Goal: Information Seeking & Learning: Learn about a topic

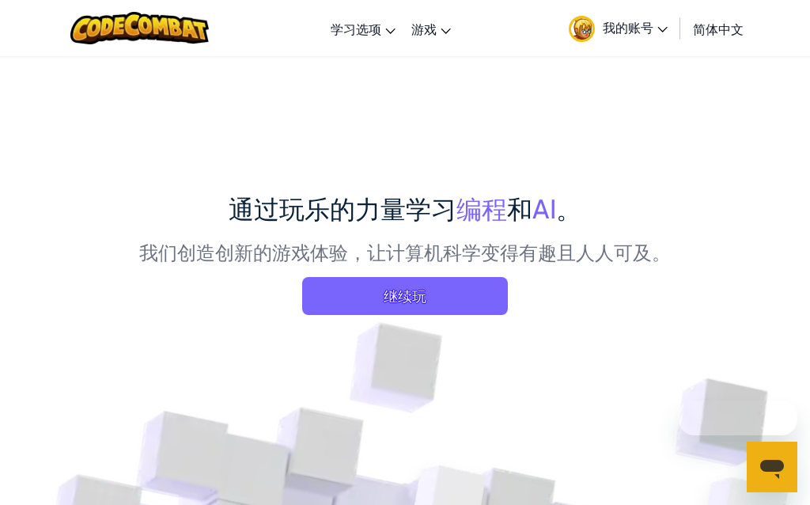
click at [463, 322] on div "通过玩乐的力量学习 编程 和 AI 。 我们创造创新的游戏体验，让计算机科学变得有趣且人人可及。 继续玩" at bounding box center [404, 258] width 531 height 137
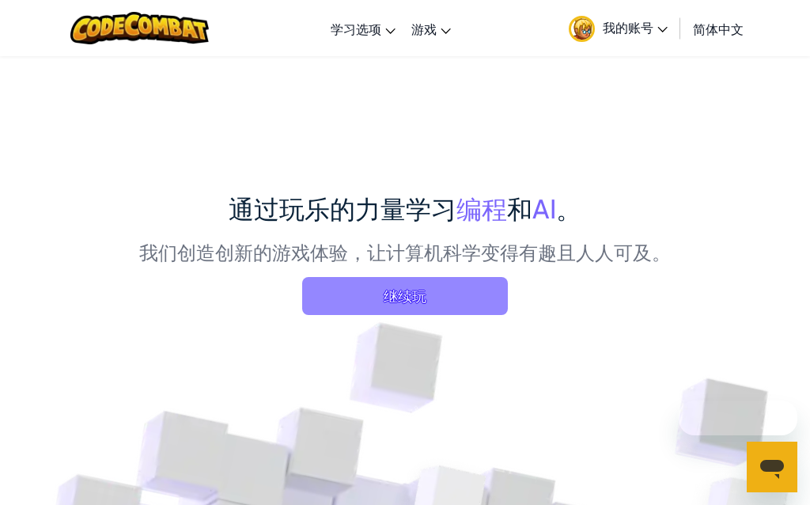
click at [467, 304] on span "继续玩" at bounding box center [405, 296] width 206 height 38
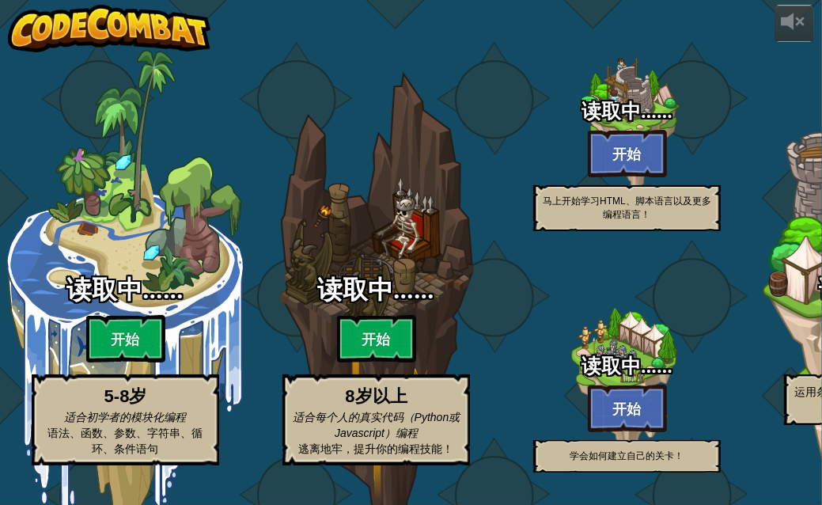
select select "zh-HANS"
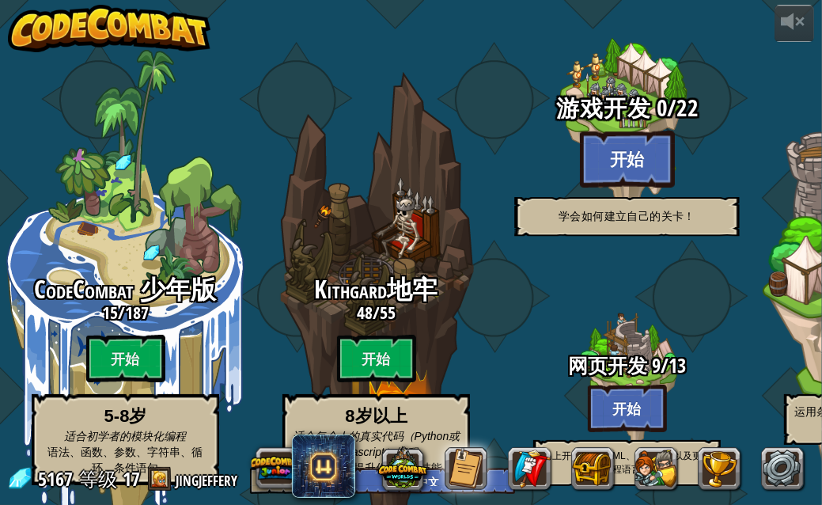
drag, startPoint x: 600, startPoint y: 132, endPoint x: 501, endPoint y: 225, distance: 135.4
click at [501, 225] on div "游戏开发 0 / 22 开始 学会如何建立自己的关卡！" at bounding box center [626, 125] width 301 height 301
select select "zh-HANS"
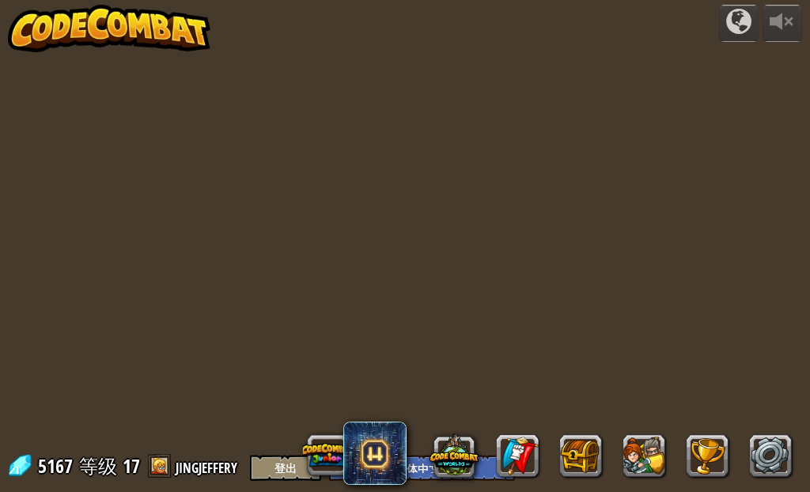
select select "zh-HANS"
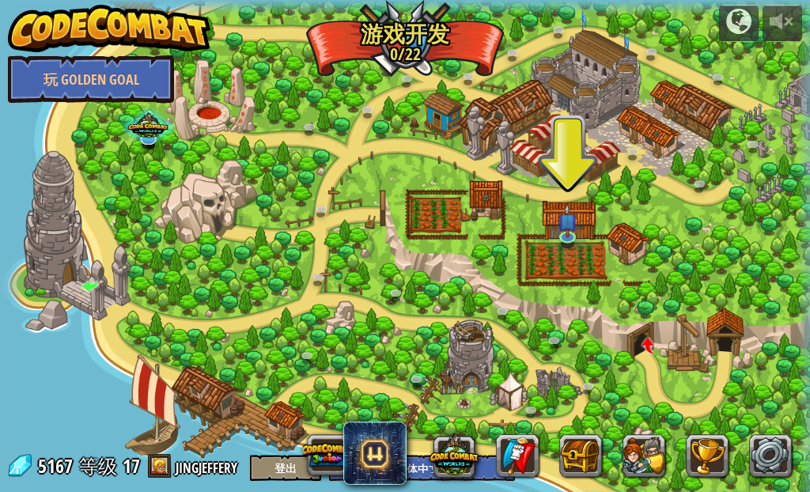
click at [216, 429] on div at bounding box center [410, 252] width 821 height 505
drag, startPoint x: 245, startPoint y: 426, endPoint x: 173, endPoint y: 428, distance: 72.0
click at [225, 428] on div at bounding box center [410, 252] width 821 height 505
click at [163, 433] on div at bounding box center [410, 252] width 821 height 505
click at [161, 432] on div at bounding box center [410, 252] width 821 height 505
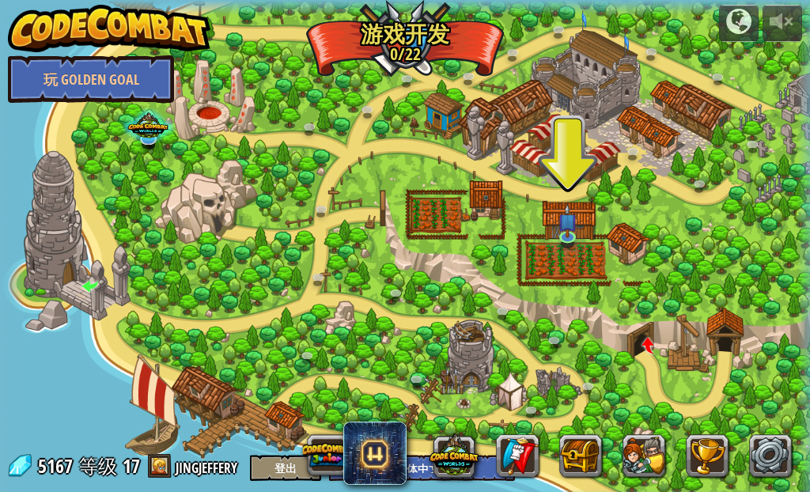
drag, startPoint x: 173, startPoint y: 409, endPoint x: 333, endPoint y: 346, distance: 171.8
click at [176, 405] on div at bounding box center [410, 252] width 821 height 505
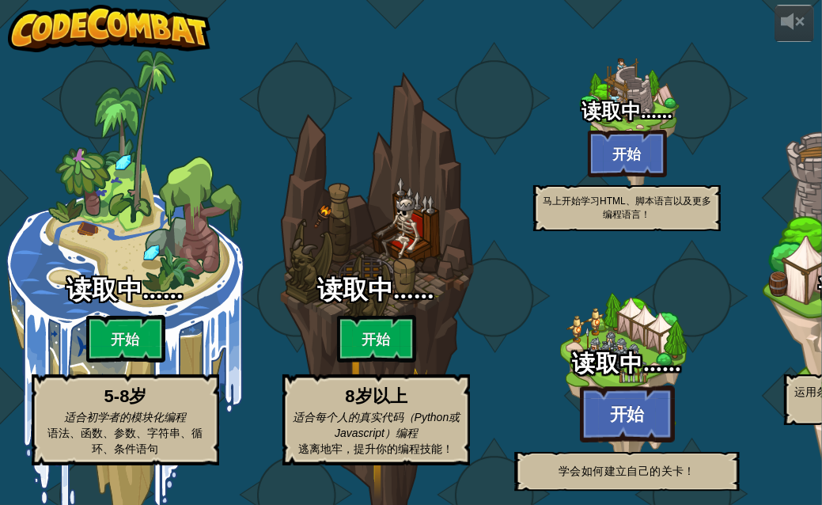
select select "zh-HANS"
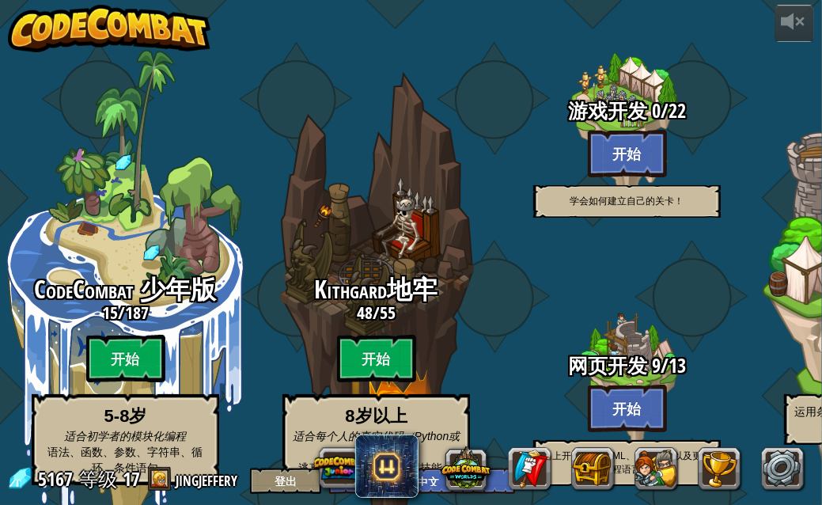
click at [615, 352] on span "网页开发" at bounding box center [607, 365] width 79 height 27
select select "zh-HANS"
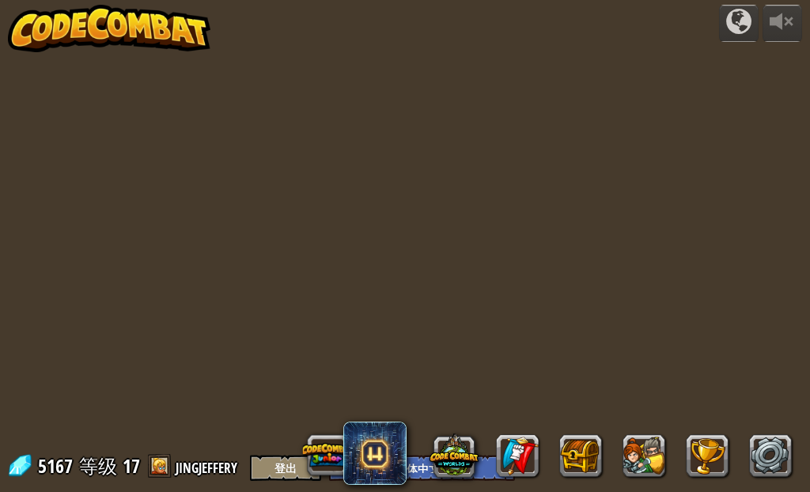
select select "zh-HANS"
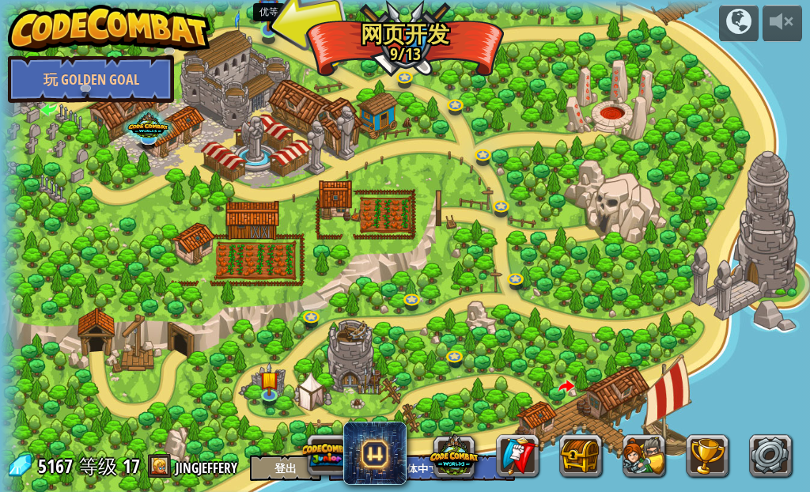
click at [274, 20] on img at bounding box center [269, 9] width 20 height 46
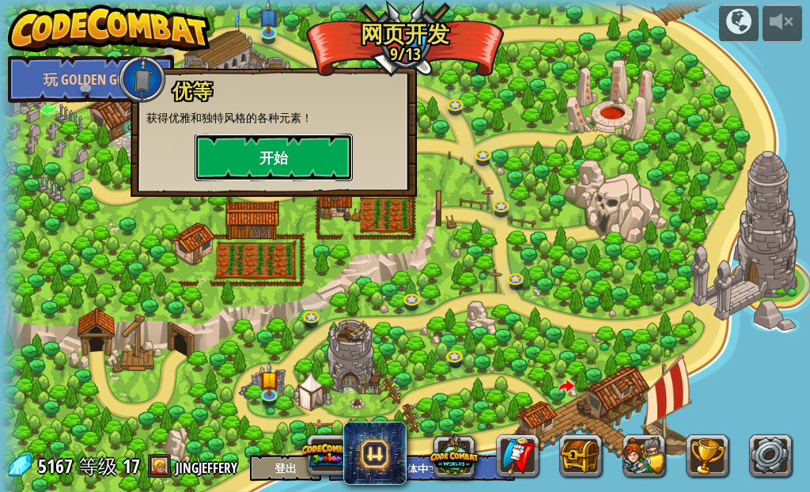
click at [310, 153] on button "开始" at bounding box center [274, 157] width 158 height 47
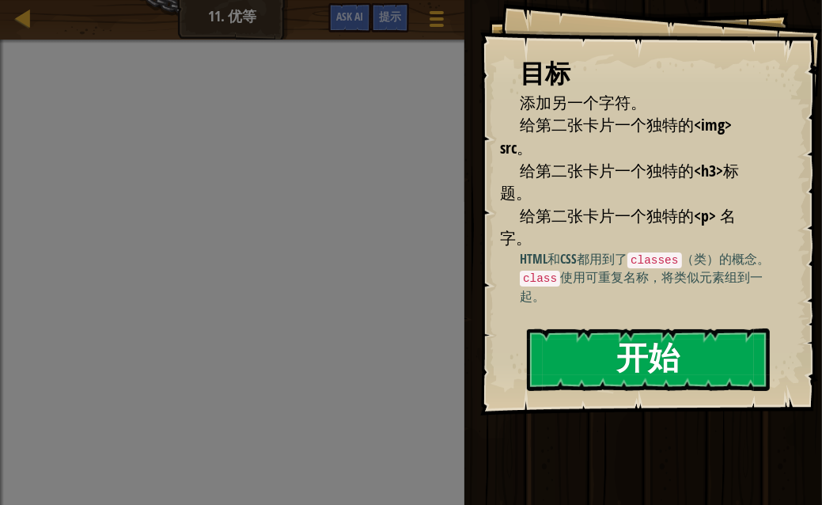
click at [671, 342] on button "开始" at bounding box center [648, 359] width 243 height 62
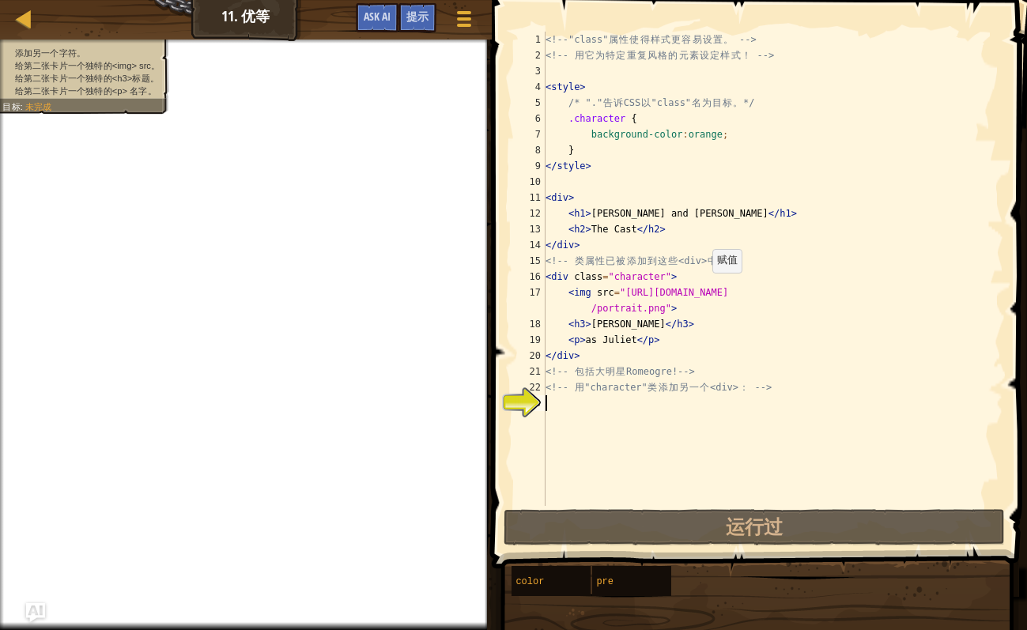
scroll to position [7, 0]
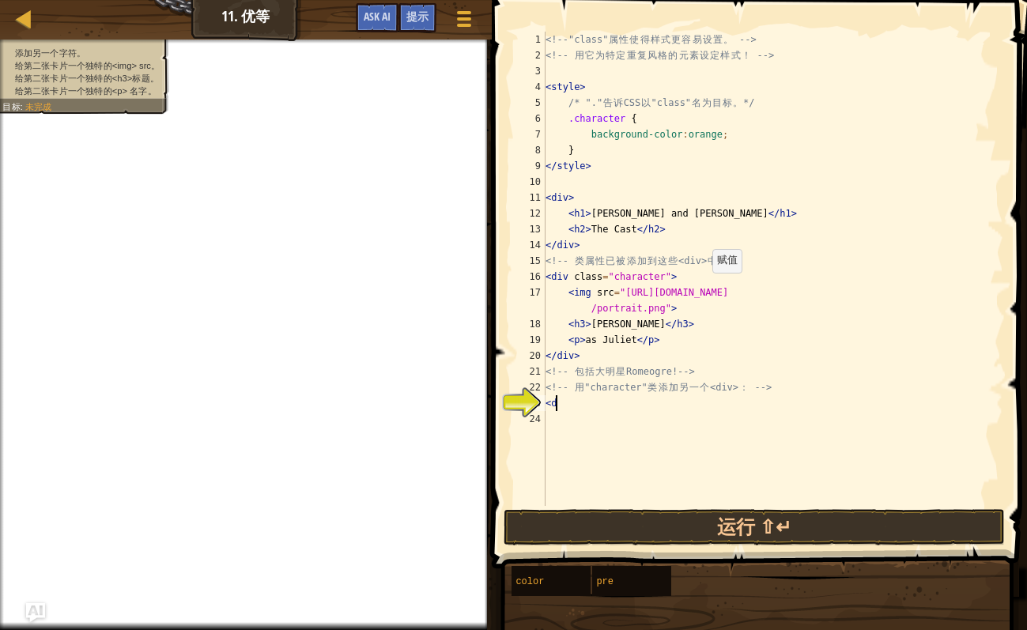
type textarea "<"
type textarea "d"
type textarea "M"
type textarea "m"
type textarea "，"
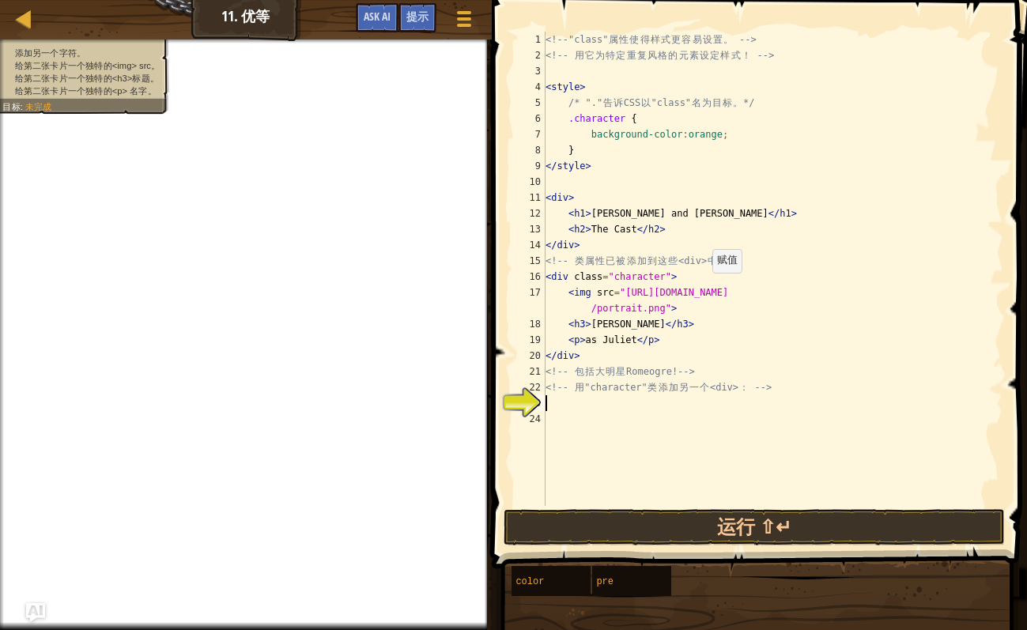
scroll to position [0, 0]
type textarea ","
type textarea "，"
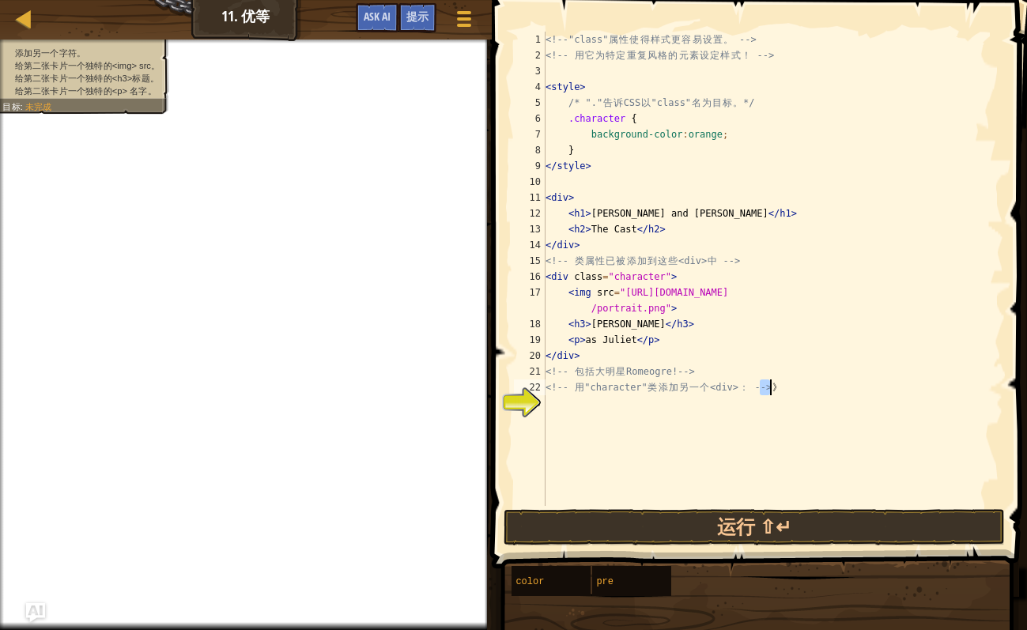
type textarea "<!-- 用"character"类添加另一个<div>： --> 《》"
type textarea "，"
type textarea "《》"
type textarea "<!-- 用"character"类添加另一个<div>： --> 《》"
type textarea "《》"
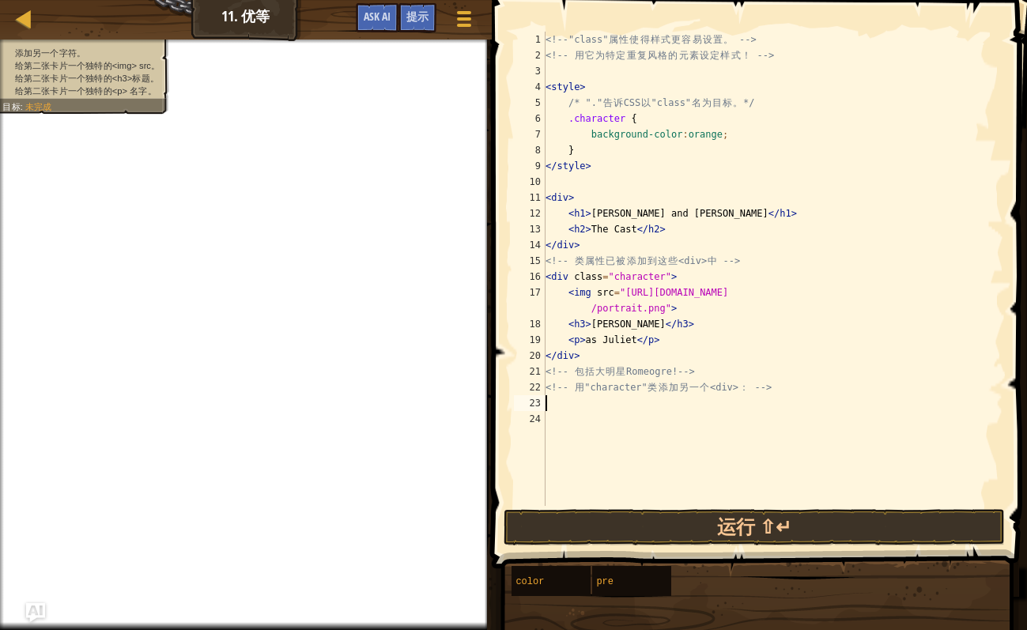
type textarea "，"
type textarea "<div>"
click at [602, 402] on div "<!-- "class" 属 性 使 得 样 式 更 容 易 设 置 。 --> <!-- 用 它 为 特 定 重 复 风 格 的 元 素 设 定 样 式 ！…" at bounding box center [773, 285] width 461 height 506
type textarea "<div>"
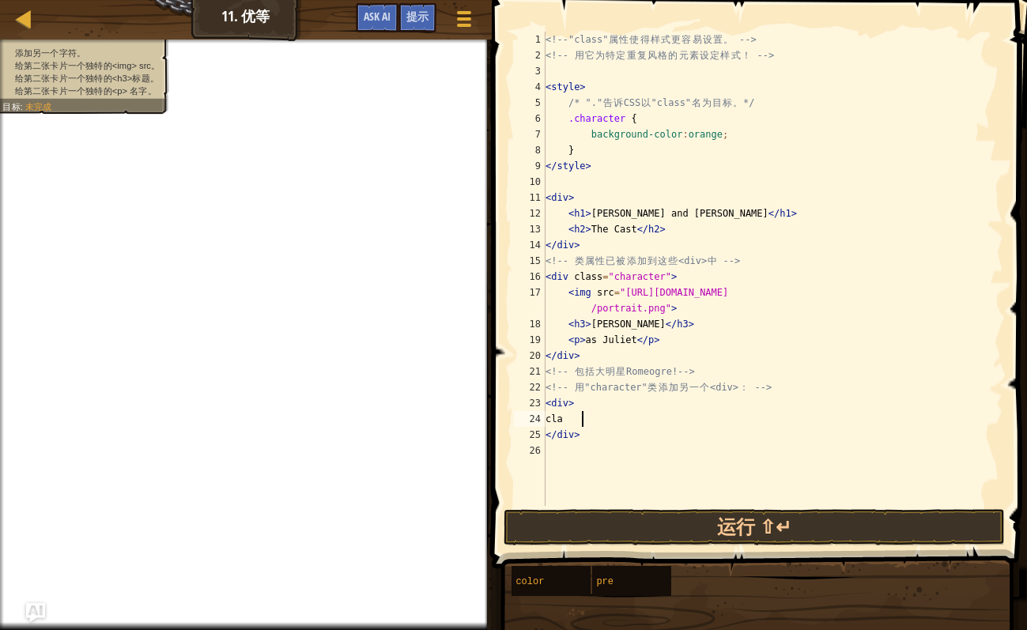
scroll to position [7, 2]
type textarea "c"
click at [568, 409] on div "<!-- "class" 属 性 使 得 样 式 更 容 易 设 置 。 --> <!-- 用 它 为 特 定 重 复 风 格 的 元 素 设 定 样 式 ！…" at bounding box center [773, 285] width 461 height 506
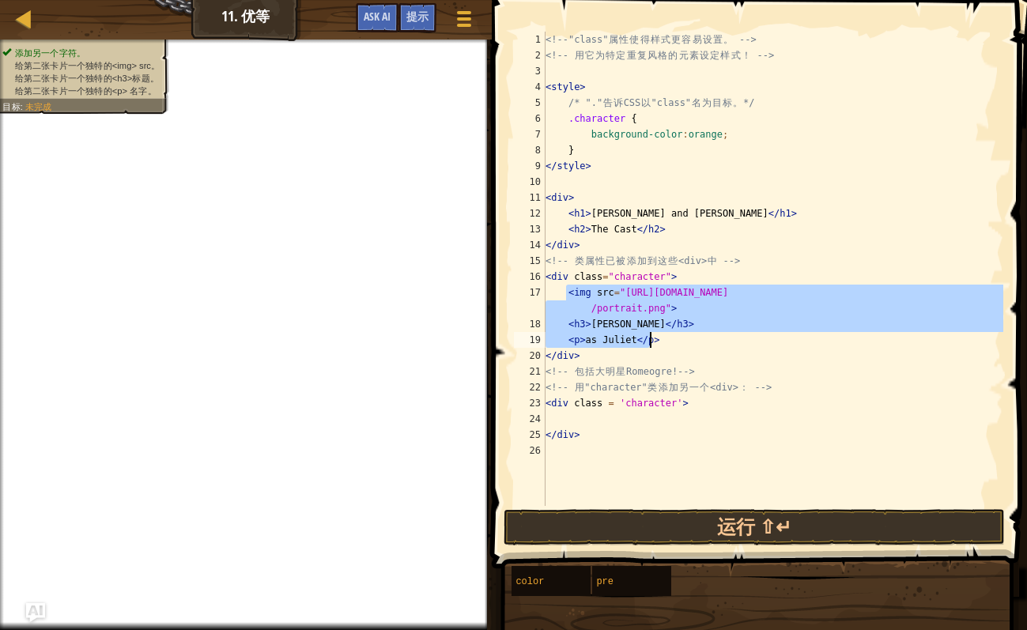
drag, startPoint x: 568, startPoint y: 293, endPoint x: 664, endPoint y: 344, distance: 109.0
click at [664, 344] on div "<!-- "class" 属 性 使 得 样 式 更 容 易 设 置 。 --> <!-- 用 它 为 特 定 重 复 风 格 的 元 素 设 定 样 式 ！…" at bounding box center [773, 285] width 461 height 506
type textarea "<h3>[PERSON_NAME]</h3> <p>as [PERSON_NAME]</p>"
click at [585, 417] on div "<!-- "class" 属 性 使 得 样 式 更 容 易 设 置 。 --> <!-- 用 它 为 特 定 重 复 风 格 的 元 素 设 定 样 式 ！…" at bounding box center [773, 285] width 461 height 506
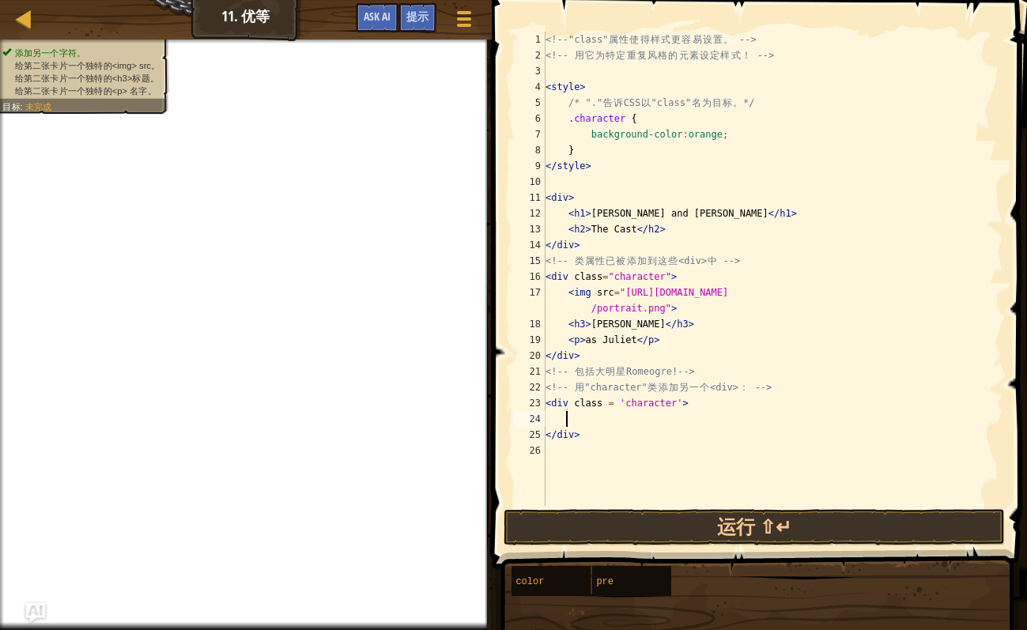
scroll to position [7, 1]
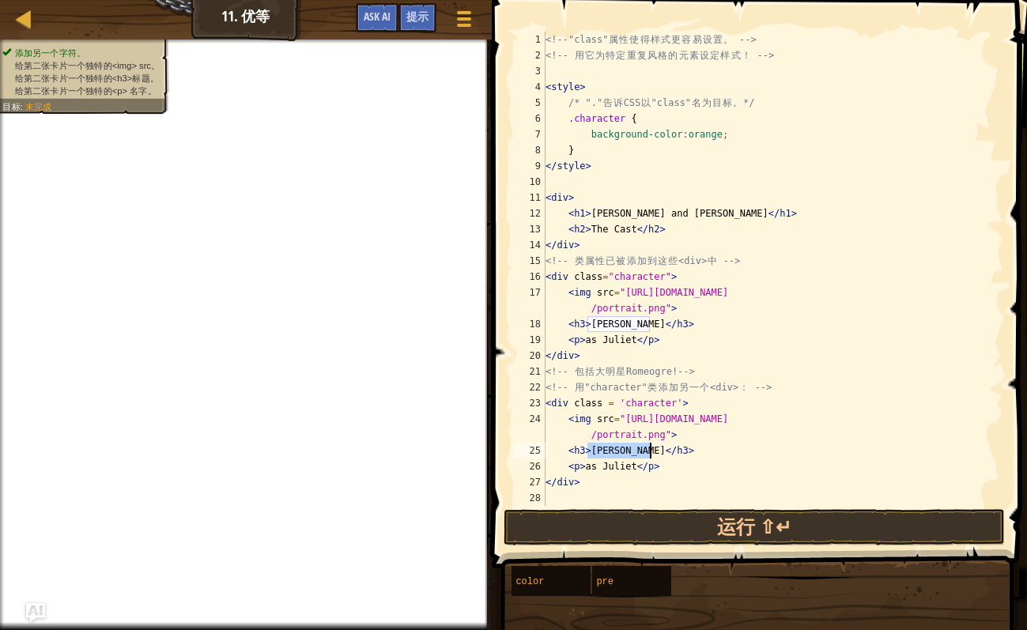
drag, startPoint x: 585, startPoint y: 454, endPoint x: 649, endPoint y: 455, distance: 64.1
click at [649, 455] on div "<!-- "class" 属 性 使 得 样 式 更 容 易 设 置 。 --> <!-- 用 它 为 特 定 重 复 风 格 的 元 素 设 定 样 式 ！…" at bounding box center [773, 285] width 461 height 506
click at [792, 346] on div "<!-- "class" 属 性 使 得 样 式 更 容 易 设 置 。 --> <!-- 用 它 为 特 定 重 复 风 格 的 元 素 设 定 样 式 ！…" at bounding box center [773, 285] width 461 height 506
drag, startPoint x: 598, startPoint y: 468, endPoint x: 628, endPoint y: 470, distance: 30.1
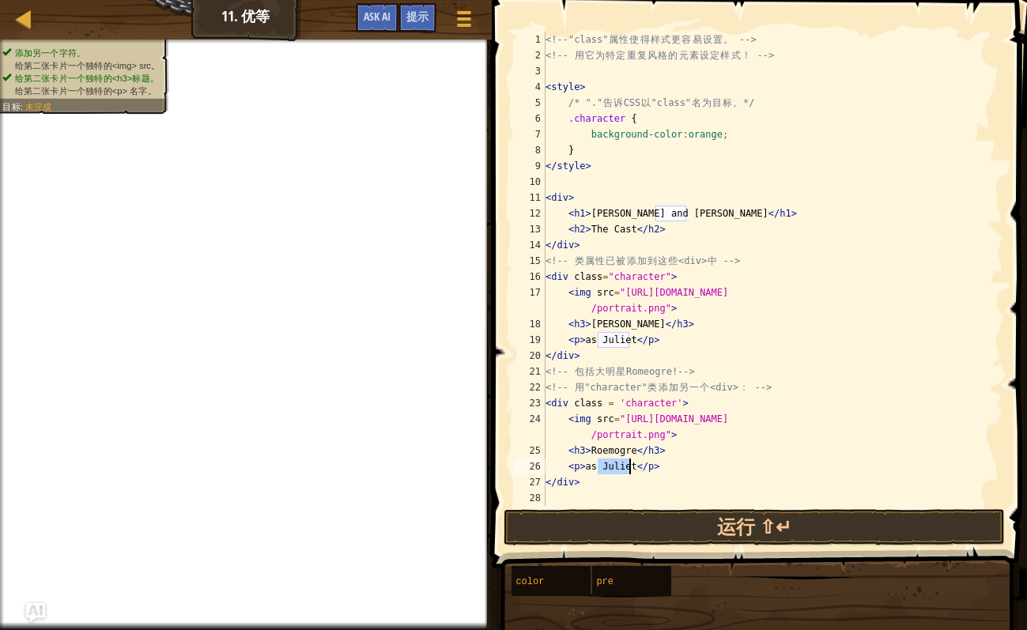
click at [628, 470] on div "<!-- "class" 属 性 使 得 样 式 更 容 易 设 置 。 --> <!-- 用 它 为 特 定 重 复 风 格 的 元 素 设 定 样 式 ！…" at bounding box center [773, 285] width 461 height 506
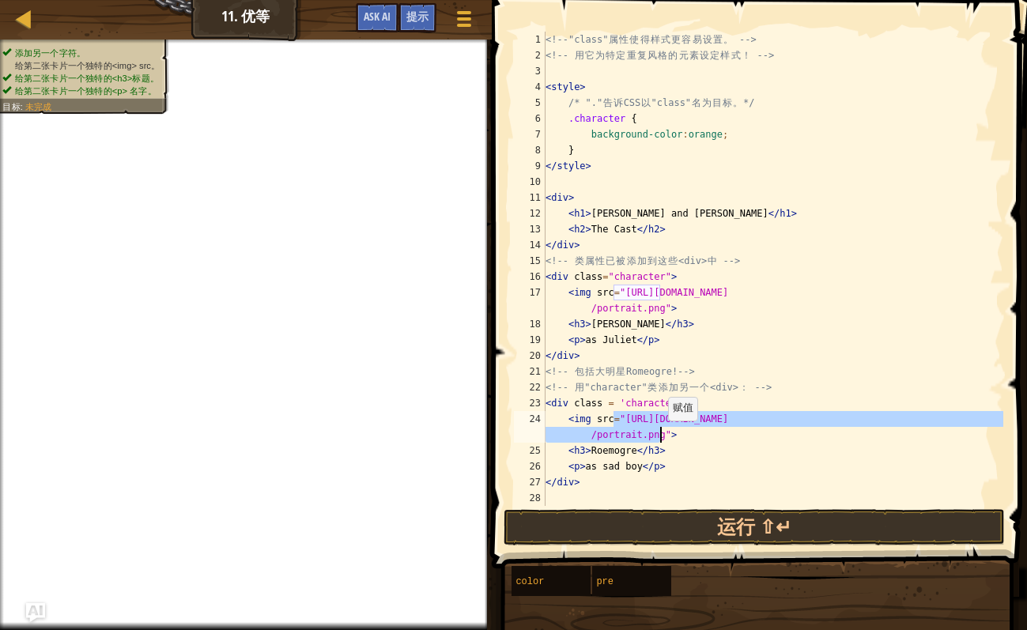
drag, startPoint x: 614, startPoint y: 419, endPoint x: 660, endPoint y: 437, distance: 49.8
click at [660, 437] on div "<!-- "class" 属 性 使 得 样 式 更 容 易 设 置 。 --> <!-- 用 它 为 特 定 重 复 风 格 的 元 素 设 定 样 式 ！…" at bounding box center [773, 285] width 461 height 506
paste textarea "D:\转\转\11月\12月\壁纸\【哲风壁纸】墨侠客行-插画"
type textarea "<img src="D:\转\转\11月\12月\壁纸\【哲风壁纸】墨侠客行-插画.png">"
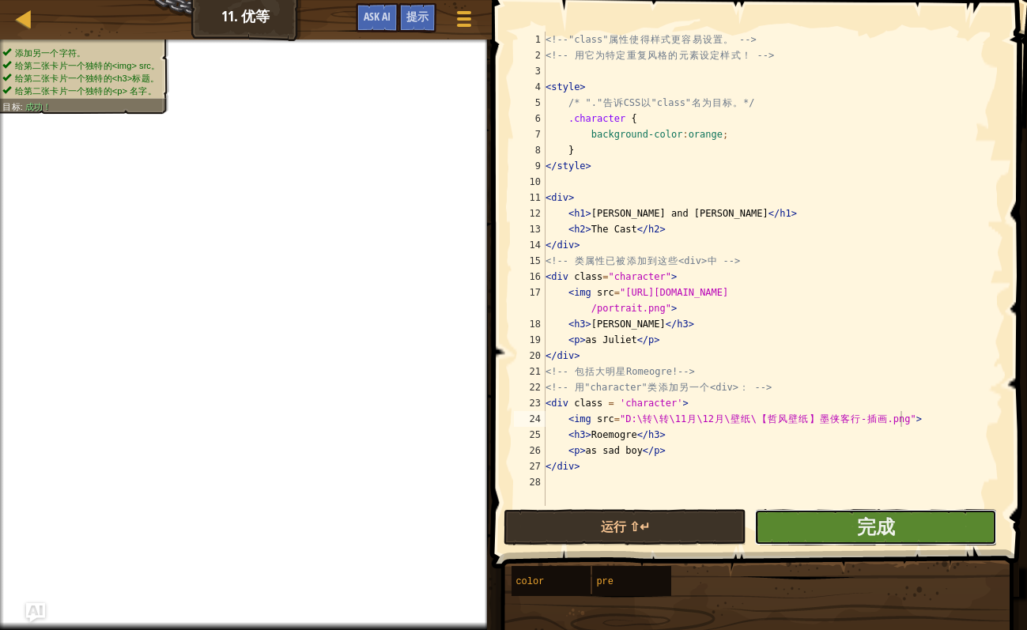
click at [809, 504] on button "完成" at bounding box center [876, 527] width 243 height 36
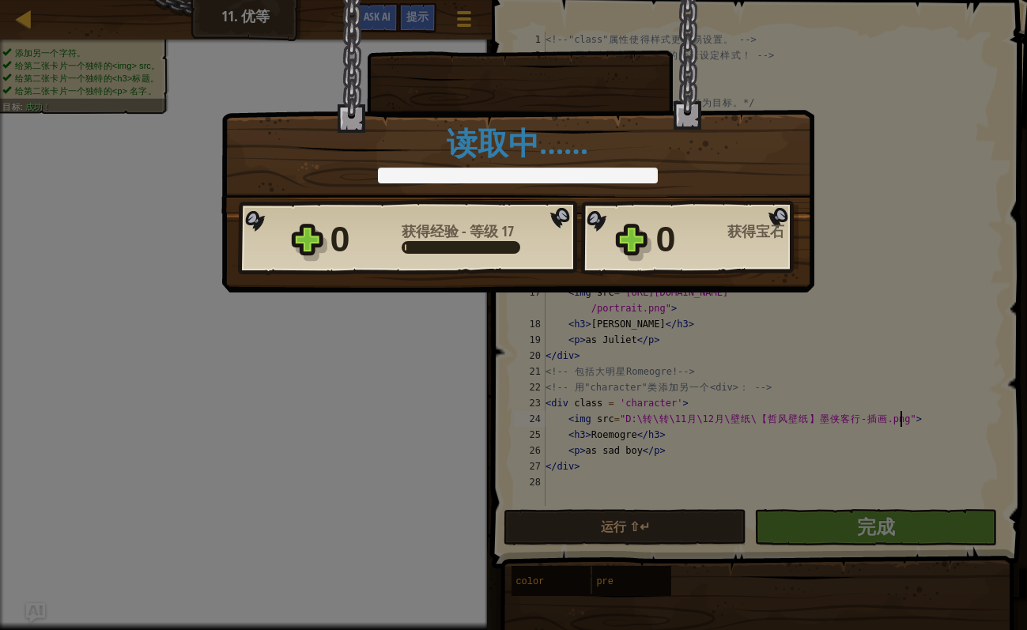
click at [662, 441] on div "胜利 × 这个关卡有多好玩？ 给我们反馈！ 读取中…… Reticulating Splines... 读取中…… 0 获得经验 - 等级 17 0 获得宝石…" at bounding box center [513, 315] width 1027 height 630
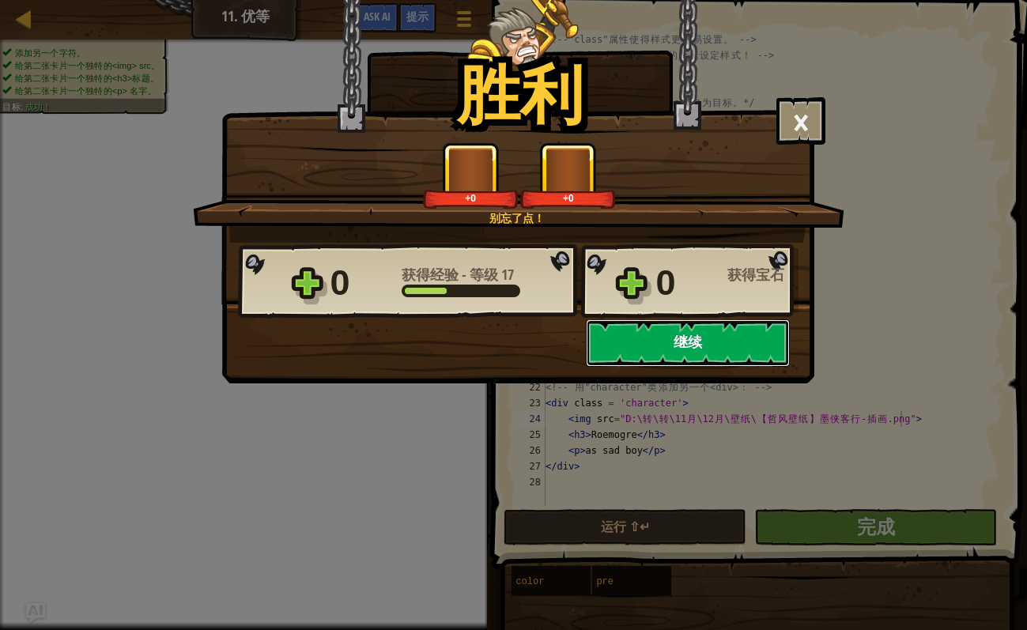
click at [679, 347] on button "继续" at bounding box center [688, 343] width 204 height 47
select select "zh-HANS"
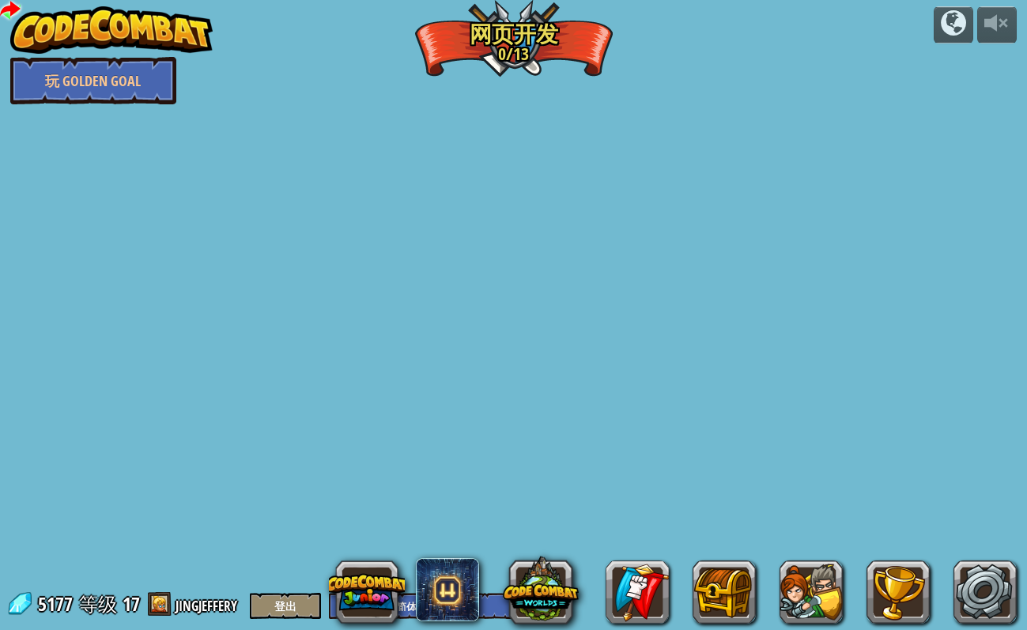
select select "zh-HANS"
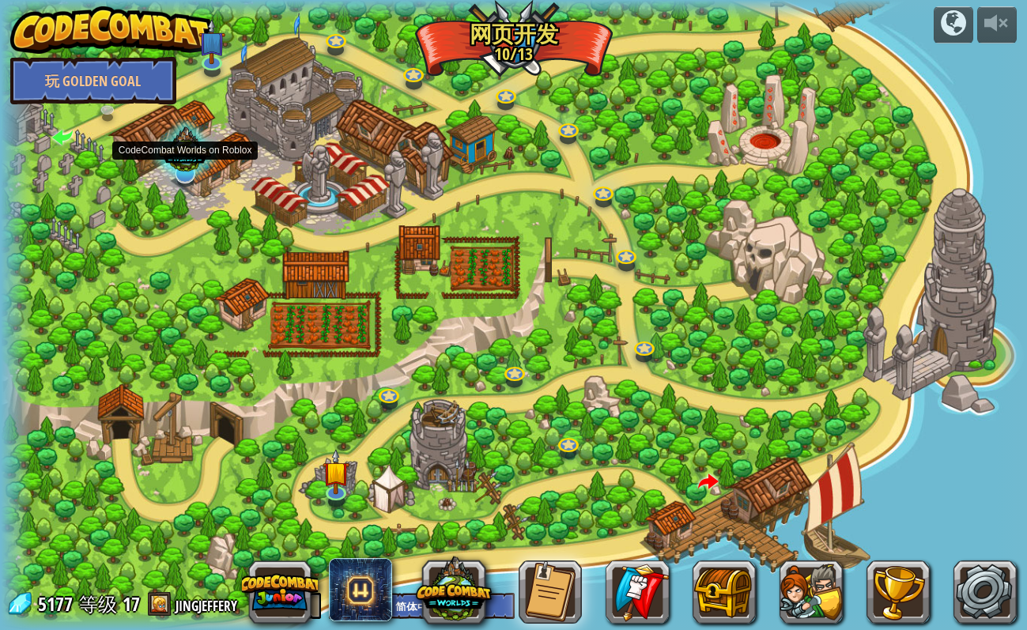
click at [162, 167] on div at bounding box center [184, 152] width 71 height 67
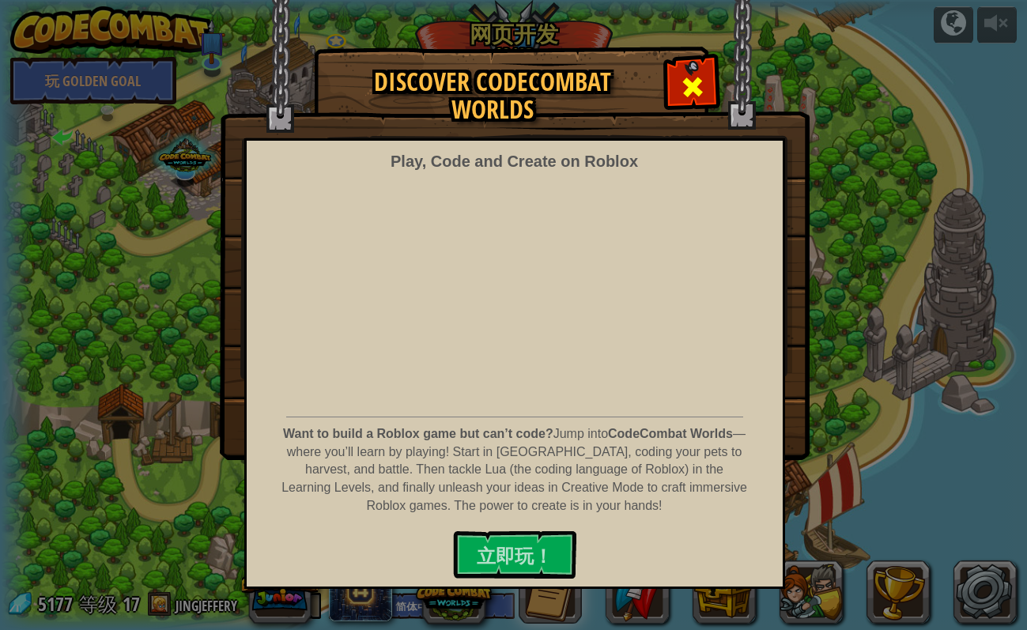
click at [709, 84] on div at bounding box center [693, 85] width 50 height 50
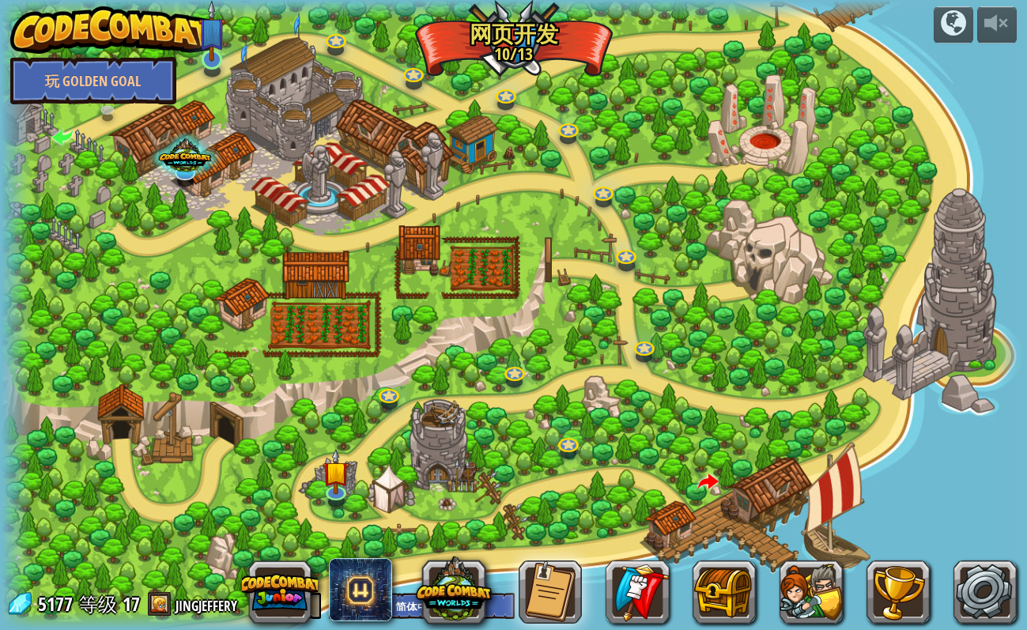
click at [202, 58] on img at bounding box center [212, 31] width 27 height 62
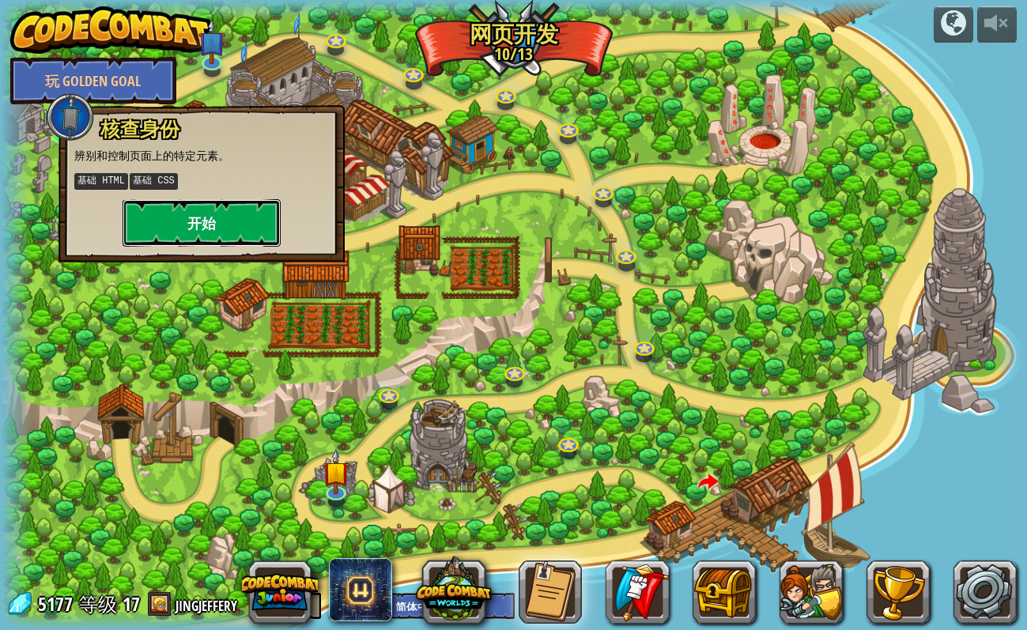
click at [231, 212] on button "开始" at bounding box center [202, 222] width 158 height 47
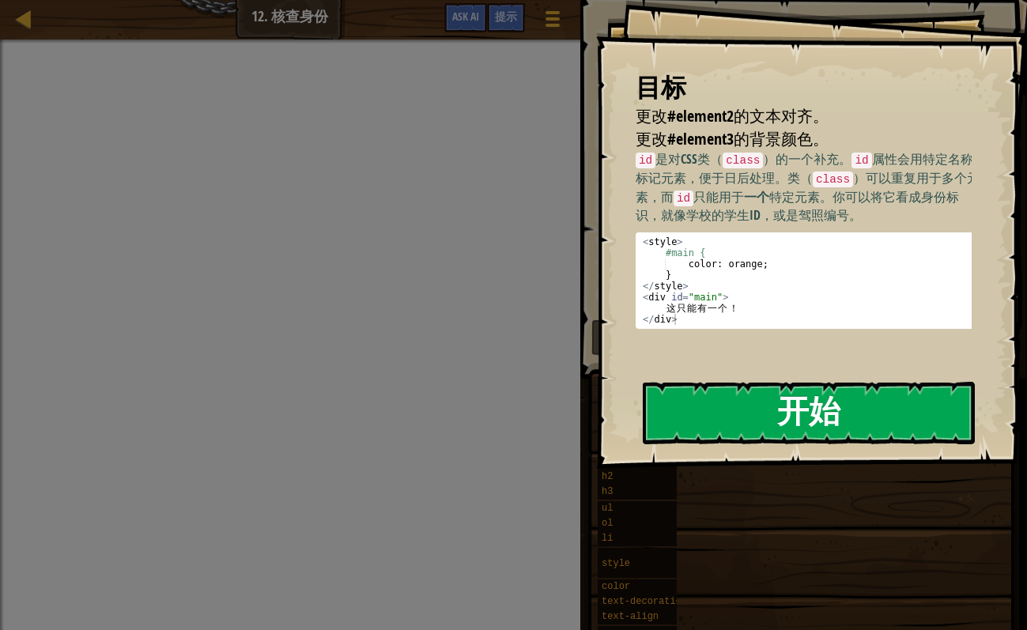
drag, startPoint x: 842, startPoint y: 413, endPoint x: 828, endPoint y: 414, distance: 13.5
click at [809, 413] on button "开始" at bounding box center [809, 413] width 332 height 62
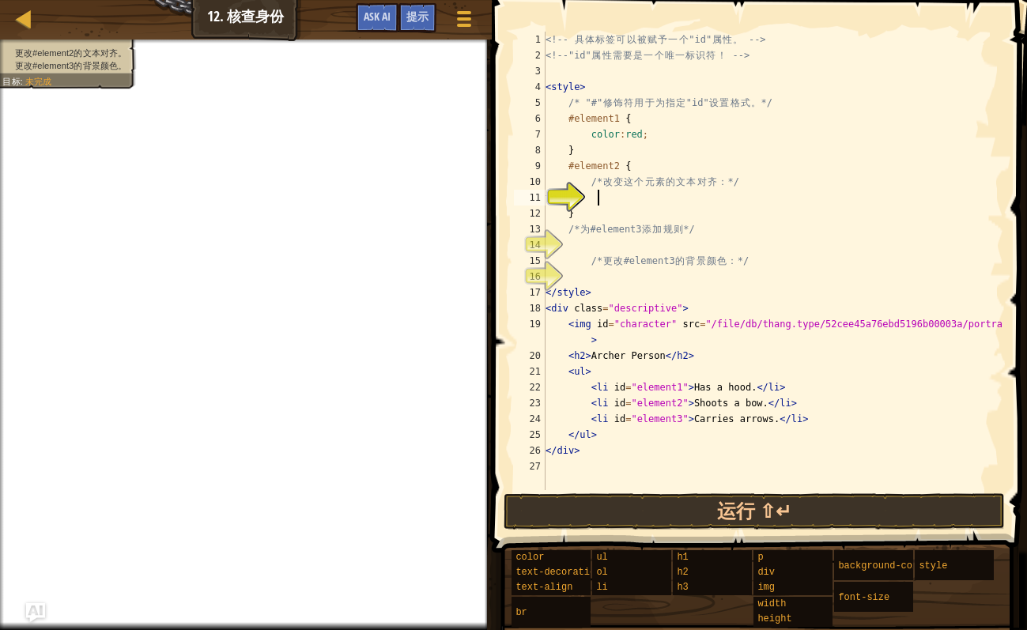
type textarea "t"
type textarea "#element{"
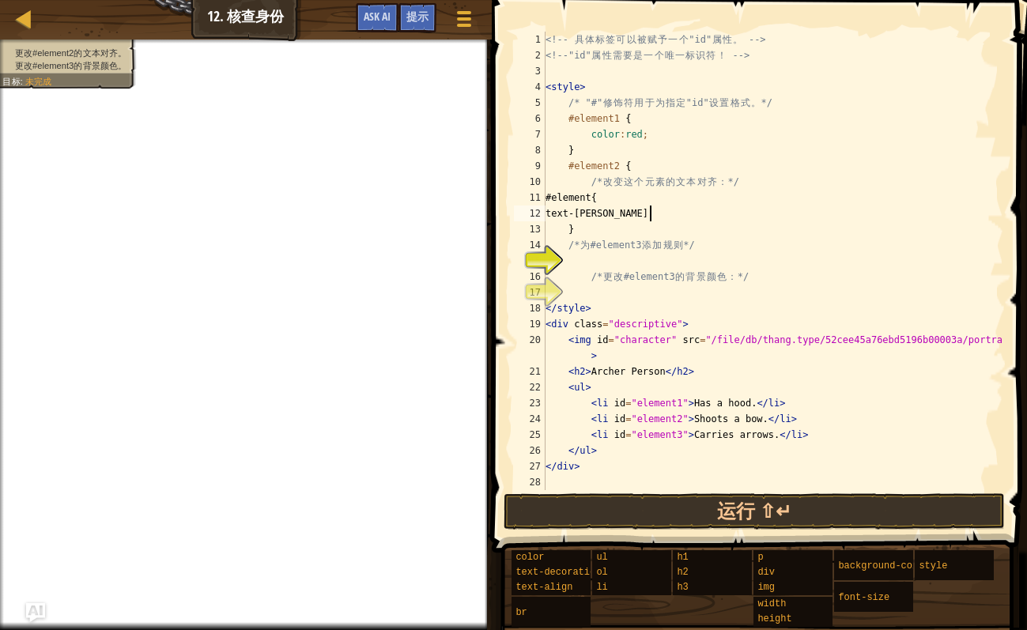
scroll to position [7, 8]
click at [778, 189] on div "<!-- 具 体 标 签 可 以 被 赋 予 一 个 "id" 属 性 。 --> <!-- "id" 属 性 需 要 是 一 个 唯 一 标 识 符 ！ -…" at bounding box center [773, 277] width 461 height 490
type textarea "/* 改变这个元素的文本对齐： */"
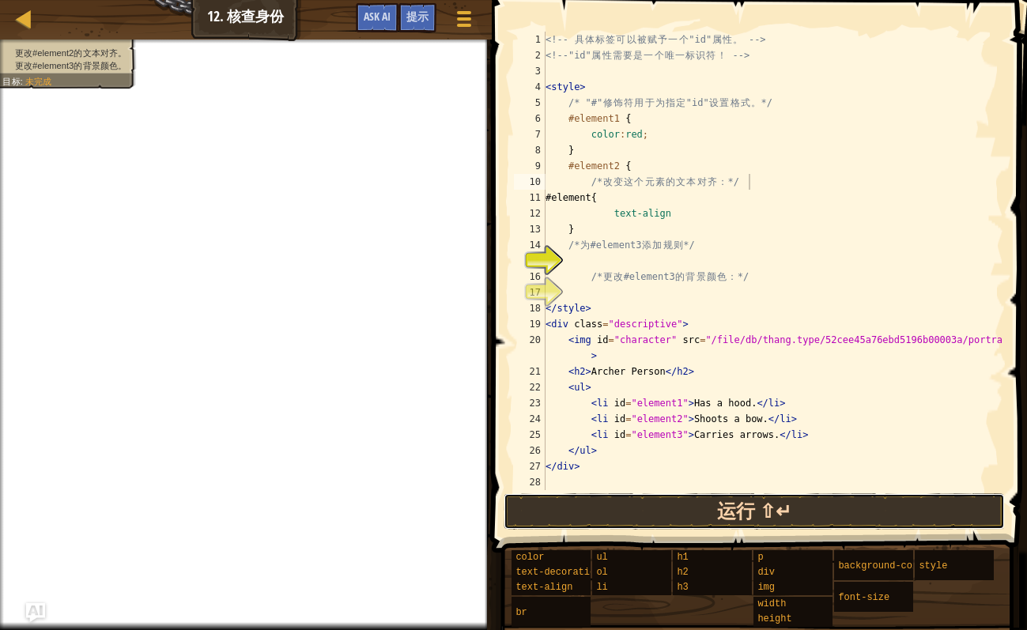
click at [750, 504] on button "运行 ⇧↵" at bounding box center [754, 512] width 501 height 36
click at [736, 504] on button "运行 ⇧↵" at bounding box center [754, 512] width 501 height 36
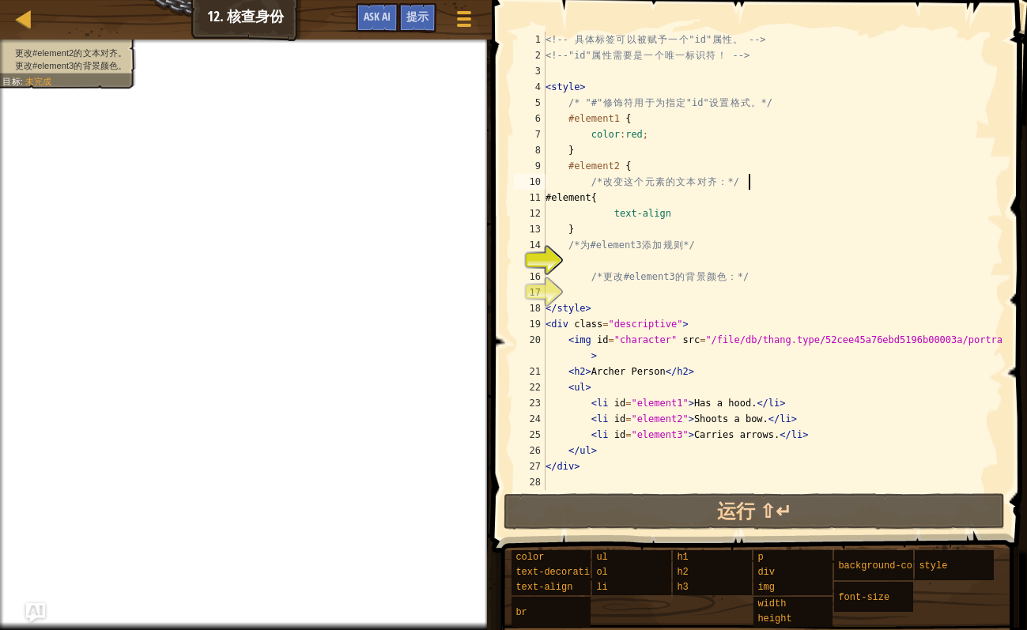
click at [639, 293] on div "<!-- 具 体 标 签 可 以 被 赋 予 一 个 "id" 属 性 。 --> <!-- "id" 属 性 需 要 是 一 个 唯 一 标 识 符 ！ -…" at bounding box center [773, 277] width 461 height 490
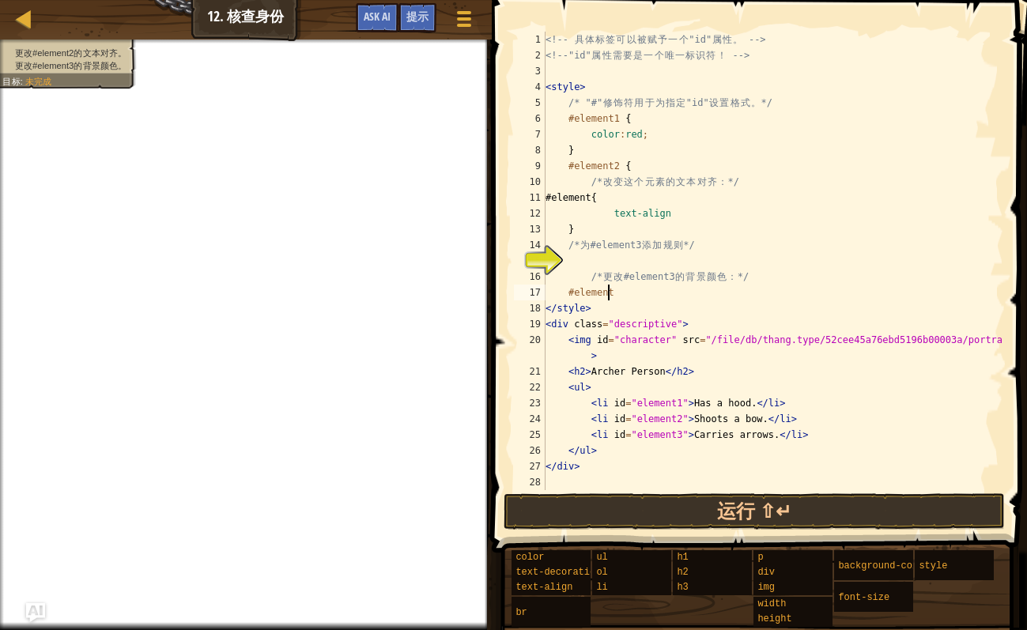
scroll to position [7, 4]
type textarea "#element3{"
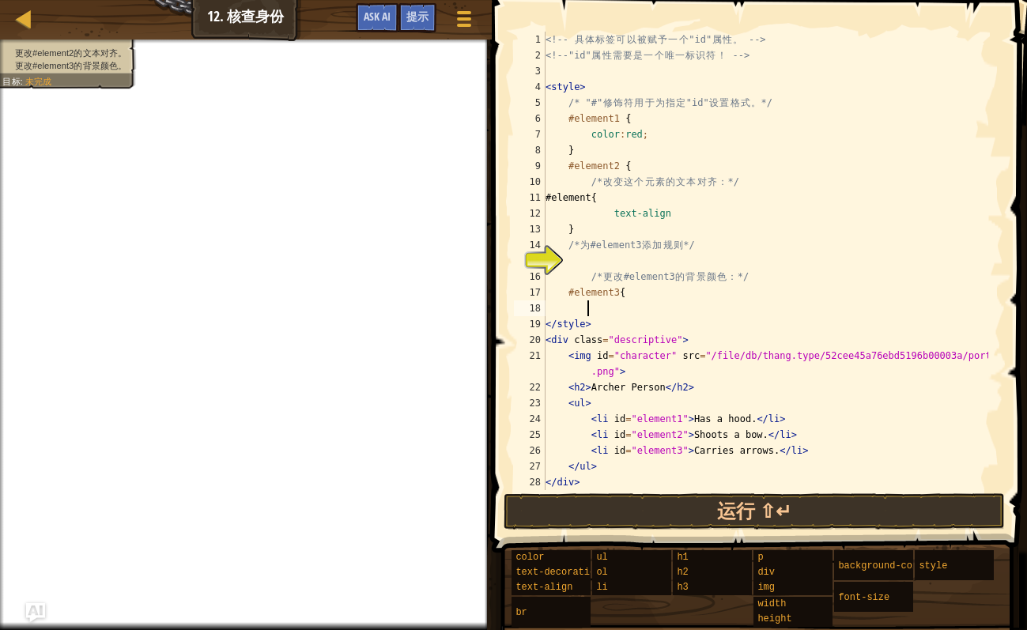
scroll to position [7, 3]
type textarea "b"
type textarea "background-color:red"
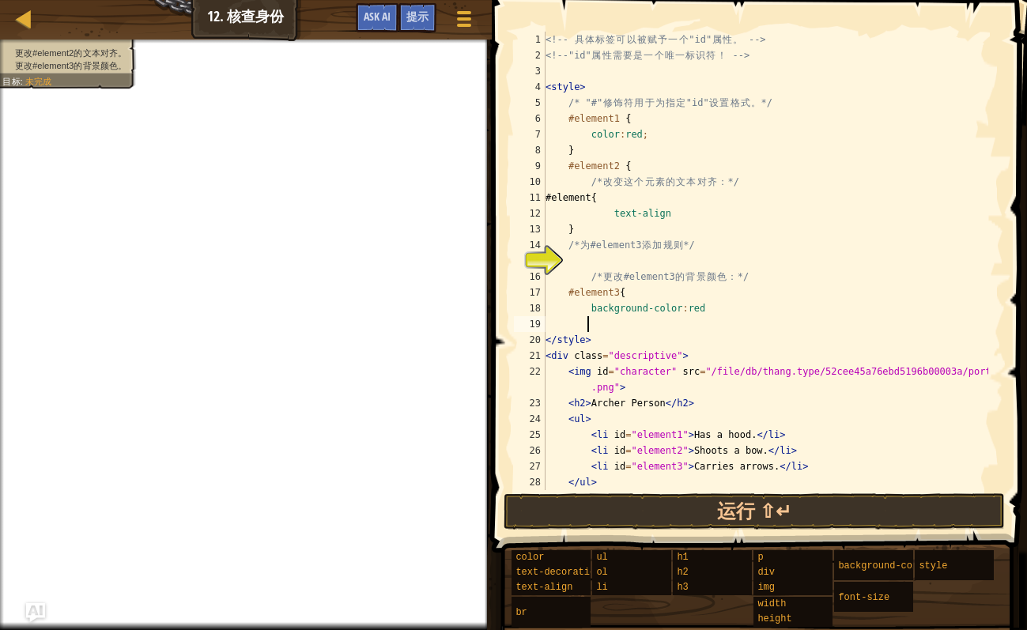
scroll to position [7, 2]
type textarea "}"
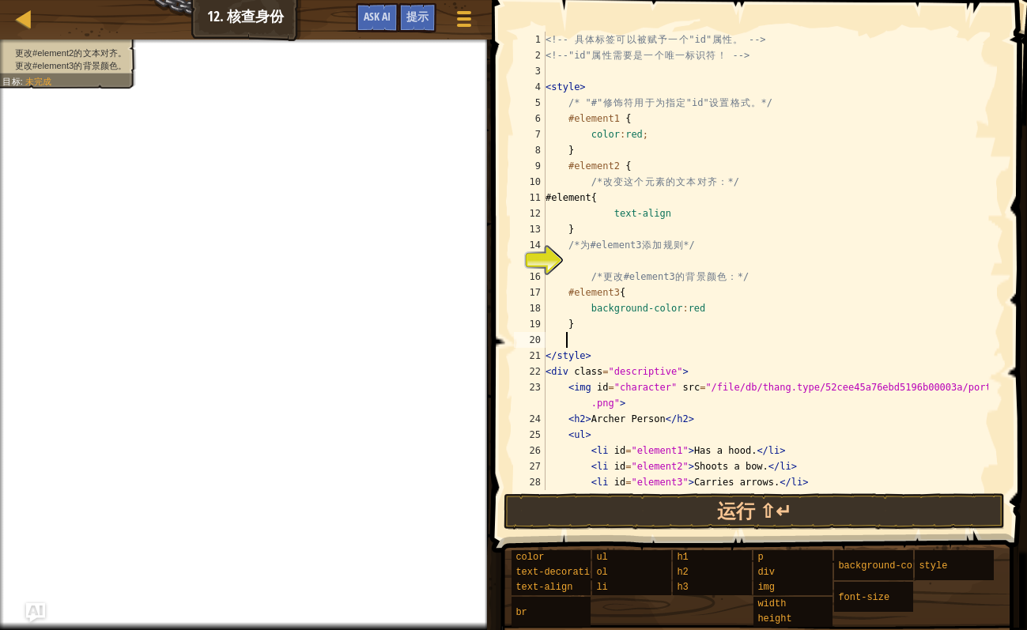
click at [601, 217] on div "<!-- 具 体 标 签 可 以 被 赋 予 一 个 "id" 属 性 。 --> <!-- "id" 属 性 需 要 是 一 个 唯 一 标 识 符 ！ -…" at bounding box center [766, 277] width 446 height 490
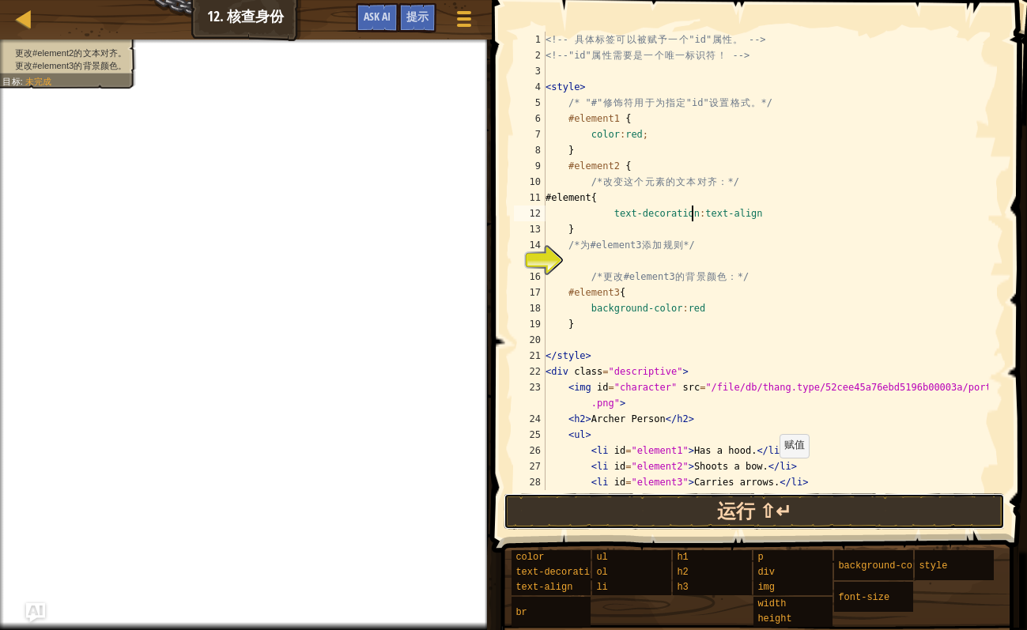
click at [764, 504] on button "运行 ⇧↵" at bounding box center [754, 512] width 501 height 36
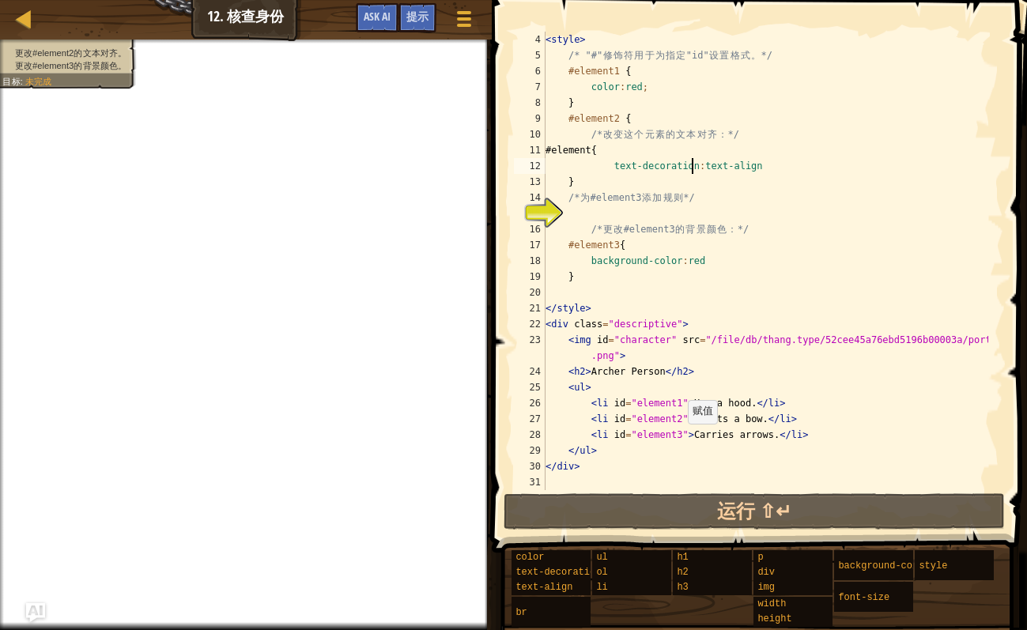
scroll to position [47, 0]
click at [422, 14] on span "提示" at bounding box center [418, 16] width 22 height 15
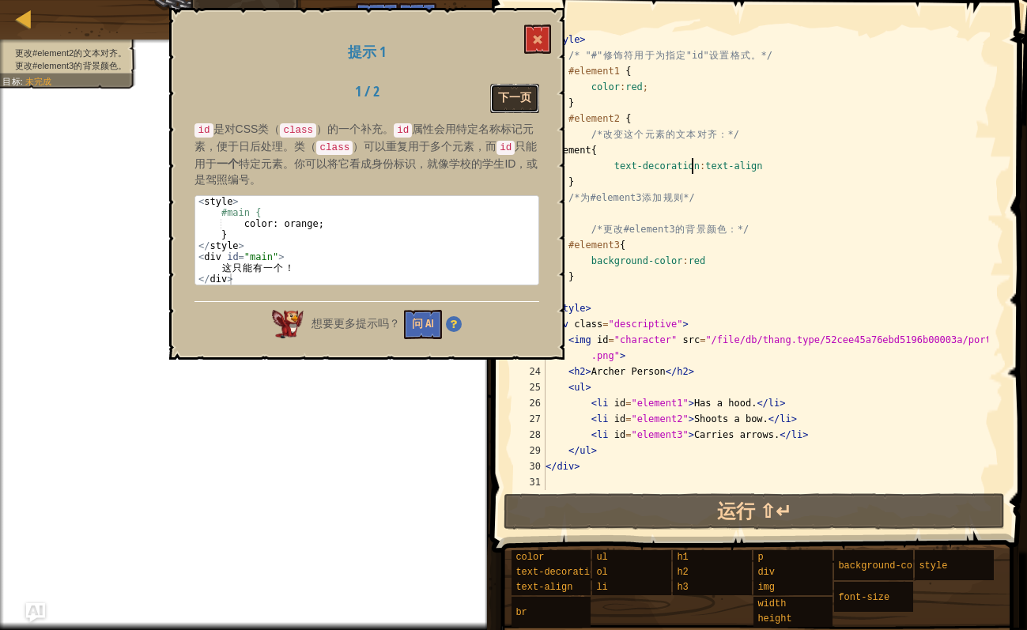
click at [511, 99] on button "下一页" at bounding box center [514, 98] width 49 height 29
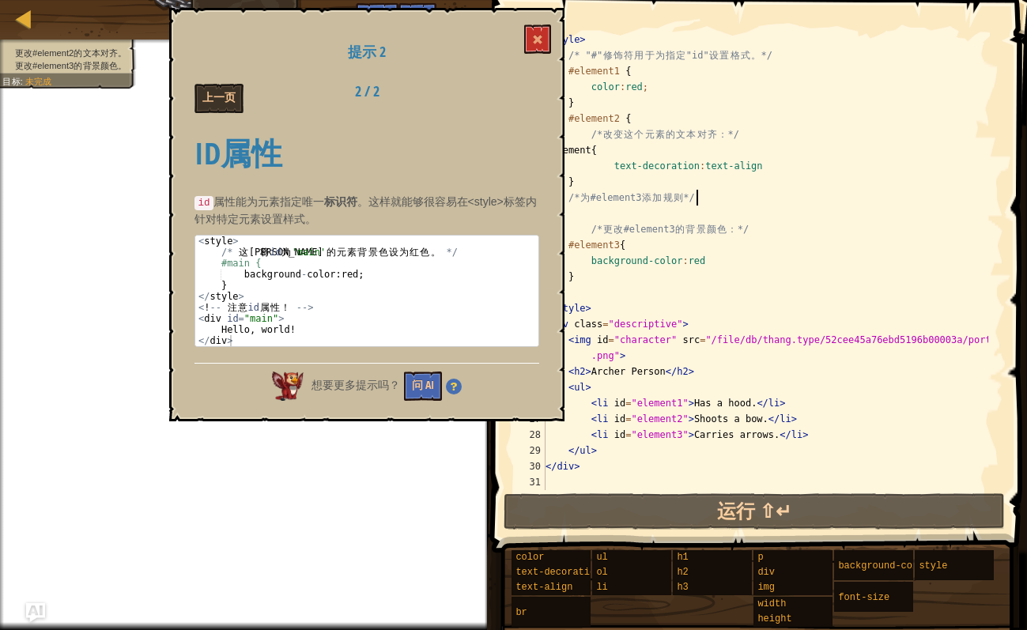
click at [736, 202] on div "< style > /* "#" 修 饰 符 用 于 为 指 定 "id" 设 置 格 式 。 */ #element1 { color : red ; } …" at bounding box center [766, 277] width 446 height 490
click at [764, 177] on div "< style > /* "#" 修 饰 符 用 于 为 指 定 "id" 设 置 格 式 。 */ #element1 { color : red ; } …" at bounding box center [766, 277] width 446 height 490
click at [751, 164] on div "< style > /* "#" 修 饰 符 用 于 为 指 定 "id" 设 置 格 式 。 */ #element1 { color : red ; } …" at bounding box center [766, 277] width 446 height 490
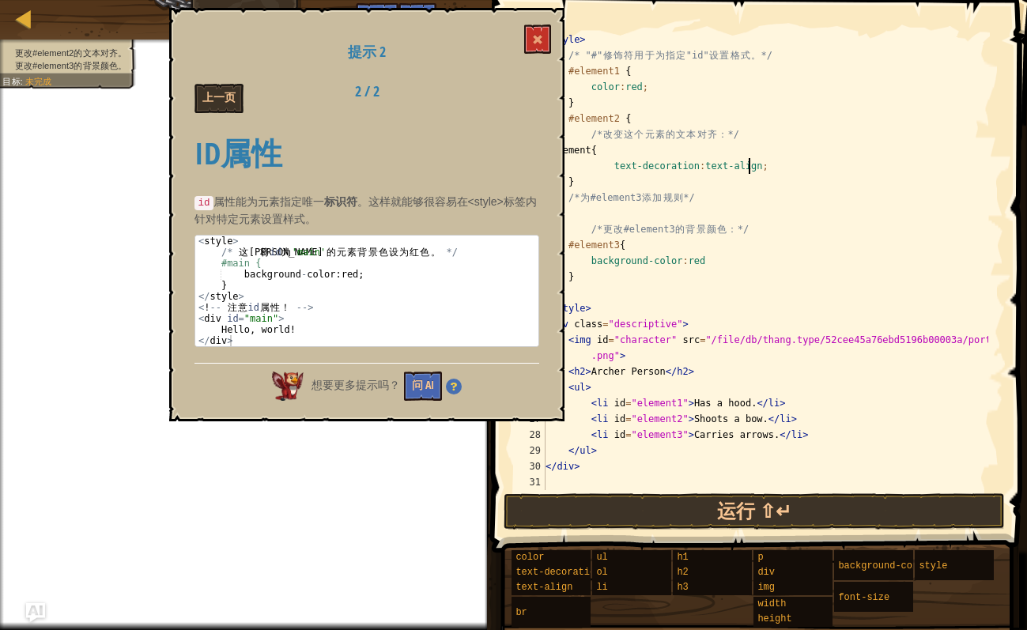
click at [710, 263] on div "< style > /* "#" 修 饰 符 用 于 为 指 定 "id" 设 置 格 式 。 */ #element1 { color : red ; } …" at bounding box center [766, 277] width 446 height 490
type textarea "background-color:red;"
click at [550, 37] on button at bounding box center [537, 39] width 27 height 29
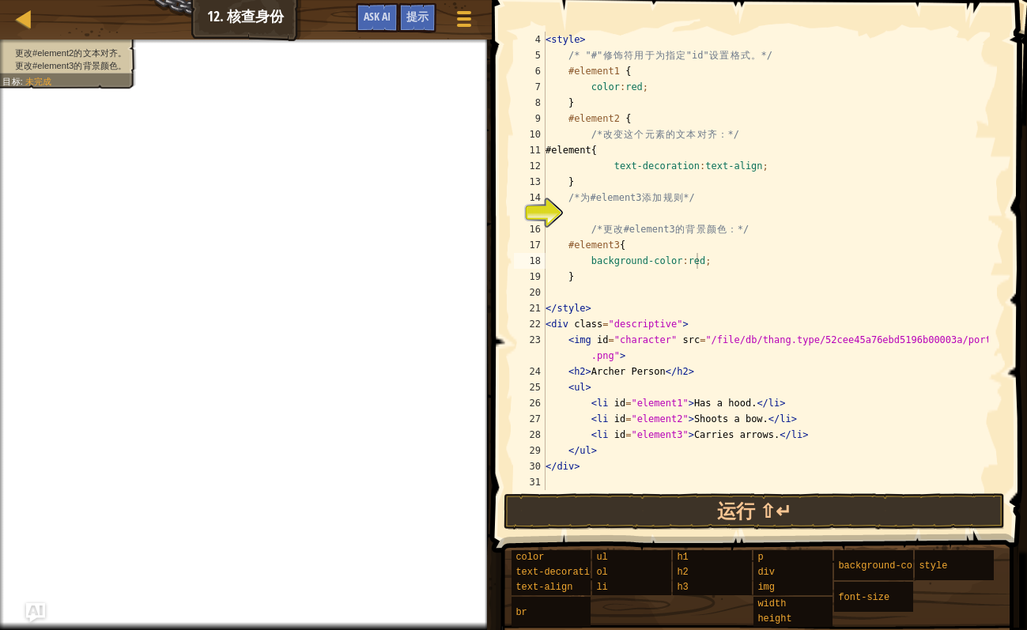
click at [414, 17] on span "提示" at bounding box center [418, 16] width 22 height 15
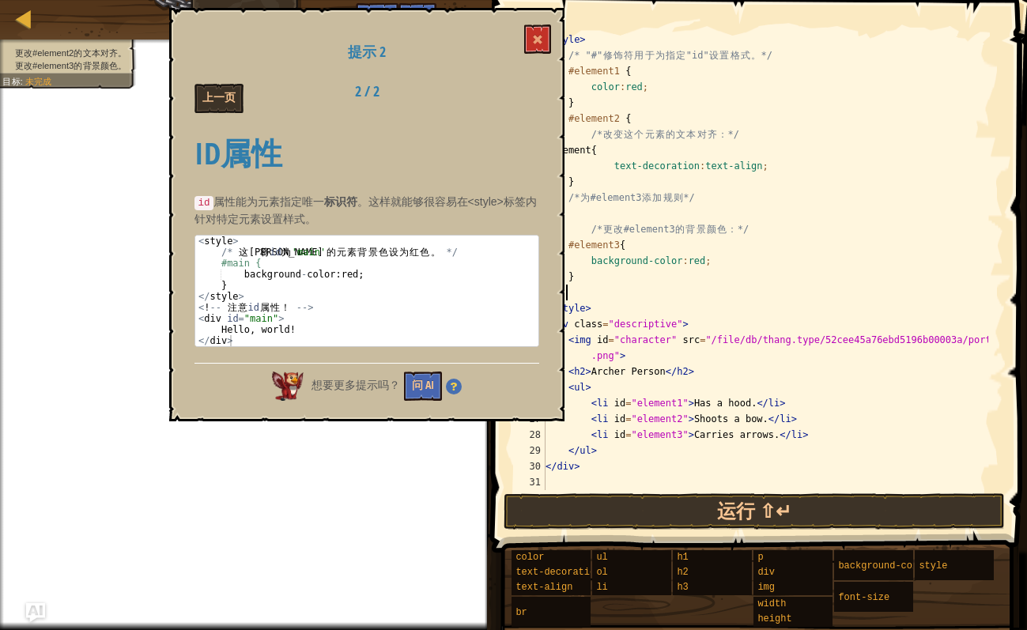
click at [671, 285] on div "< style > /* "#" 修 饰 符 用 于 为 指 定 "id" 设 置 格 式 。 */ #element1 { color : red ; } …" at bounding box center [766, 277] width 446 height 490
click at [542, 40] on span at bounding box center [537, 39] width 11 height 11
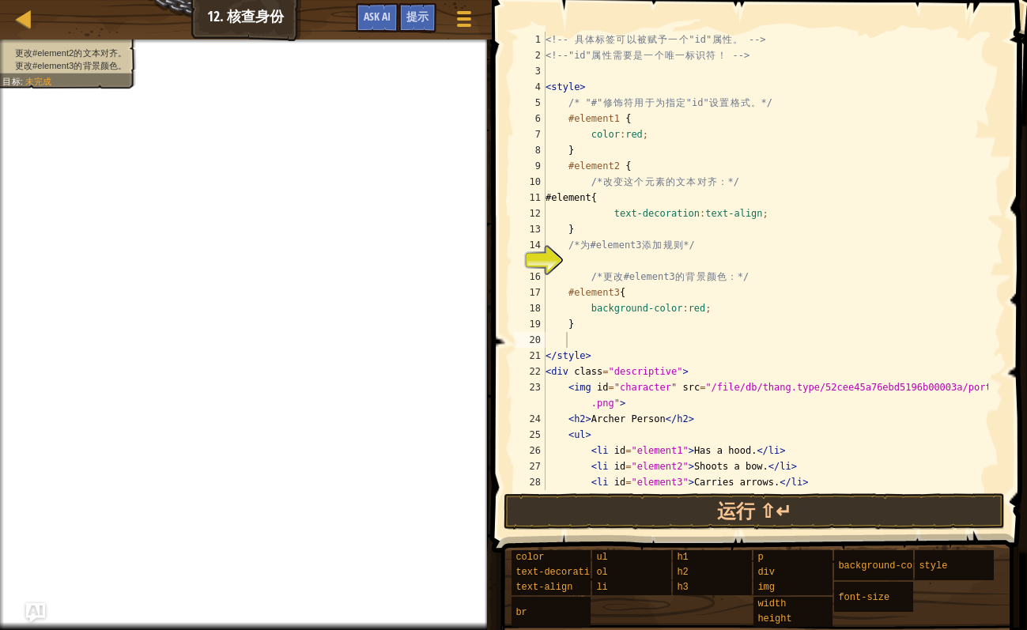
scroll to position [47, 0]
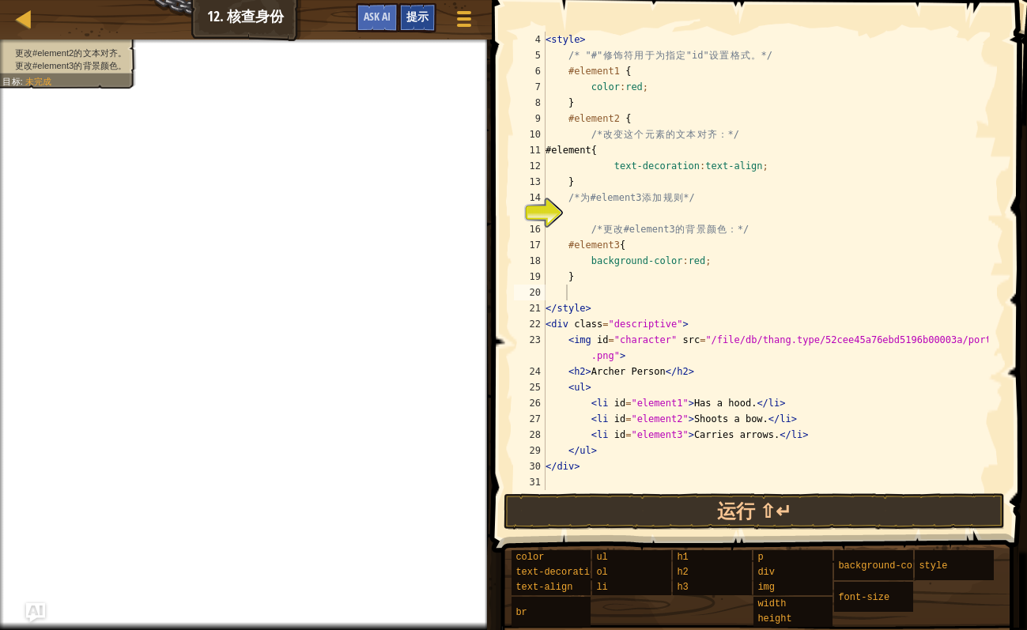
click at [410, 18] on span "提示" at bounding box center [418, 16] width 22 height 15
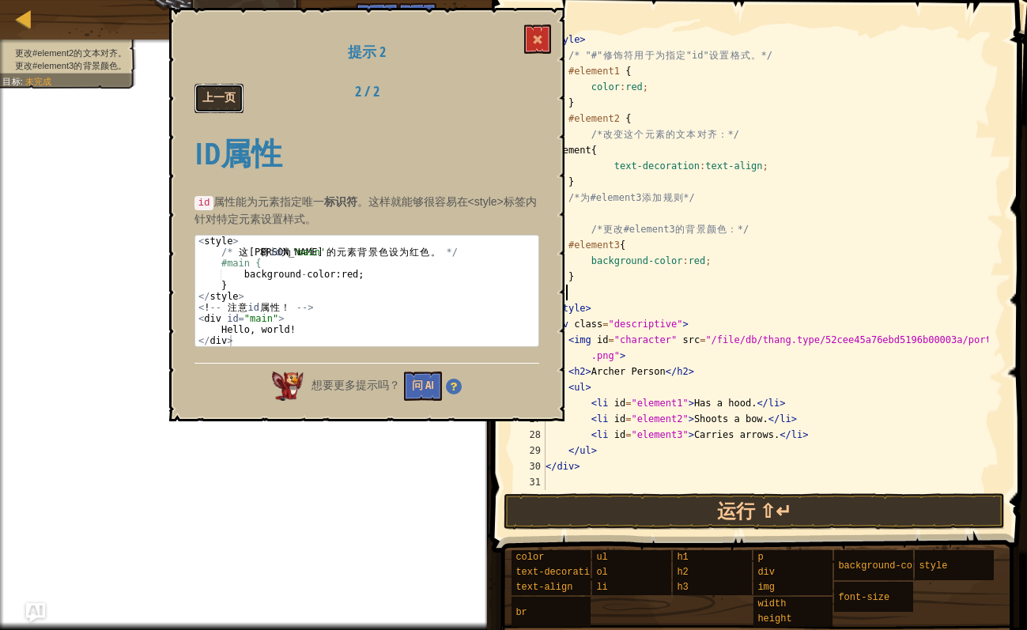
click at [227, 91] on button "上一页" at bounding box center [219, 98] width 49 height 29
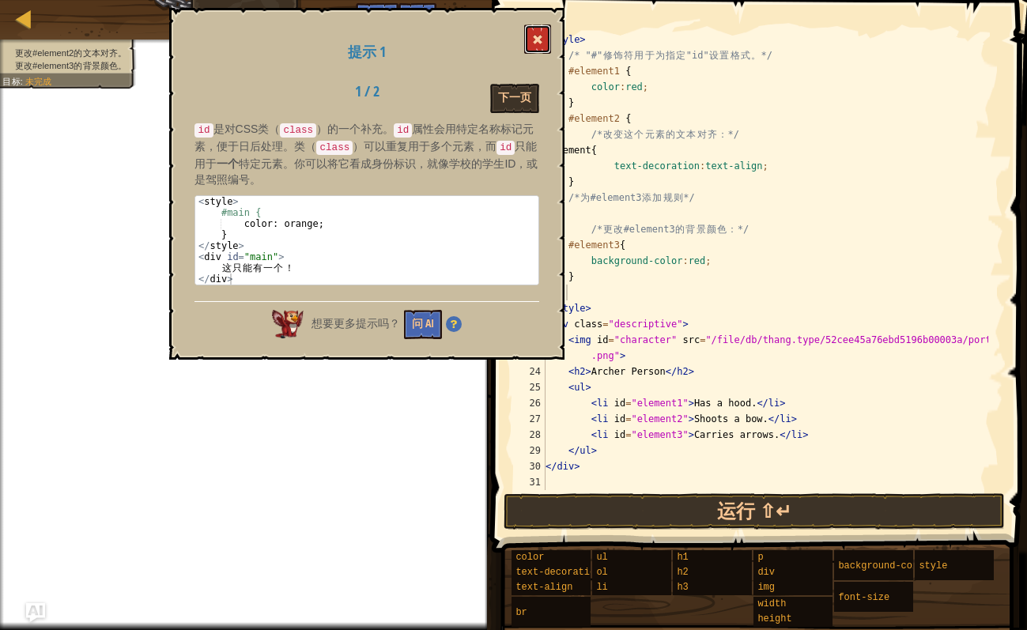
click at [534, 37] on span at bounding box center [537, 39] width 11 height 11
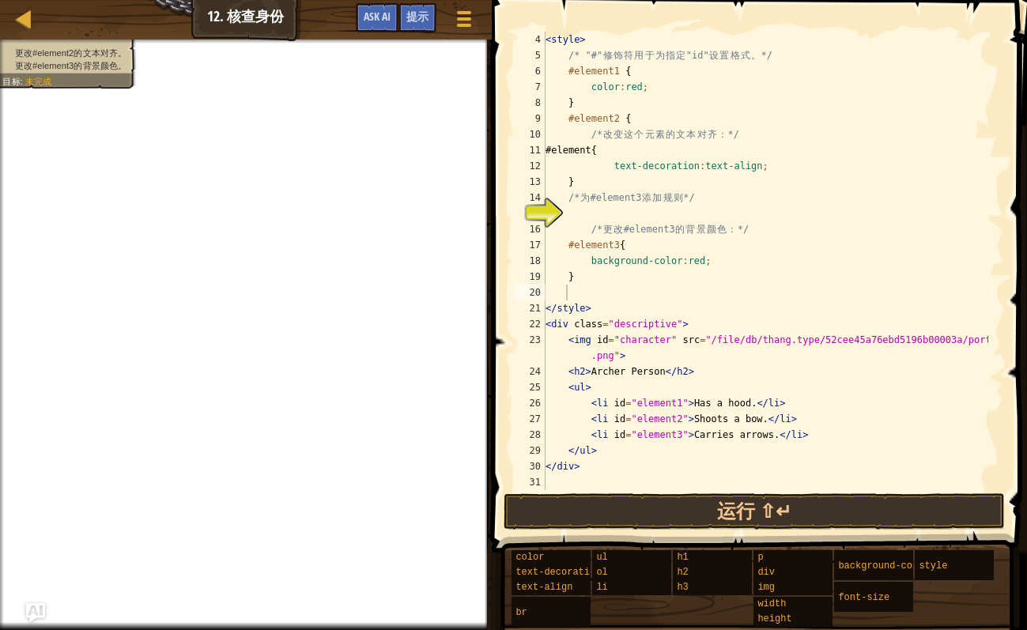
click at [711, 263] on div "< style > /* "#" 修 饰 符 用 于 为 指 定 "id" 设 置 格 式 。 */ #element1 { color : red ; } …" at bounding box center [766, 277] width 446 height 490
drag, startPoint x: 584, startPoint y: 149, endPoint x: 647, endPoint y: 149, distance: 62.5
click at [647, 149] on div "< style > /* "#" 修 饰 符 用 于 为 指 定 "id" 设 置 格 式 。 */ #element1 { color : red ; } …" at bounding box center [766, 277] width 446 height 490
type textarea "#element{"
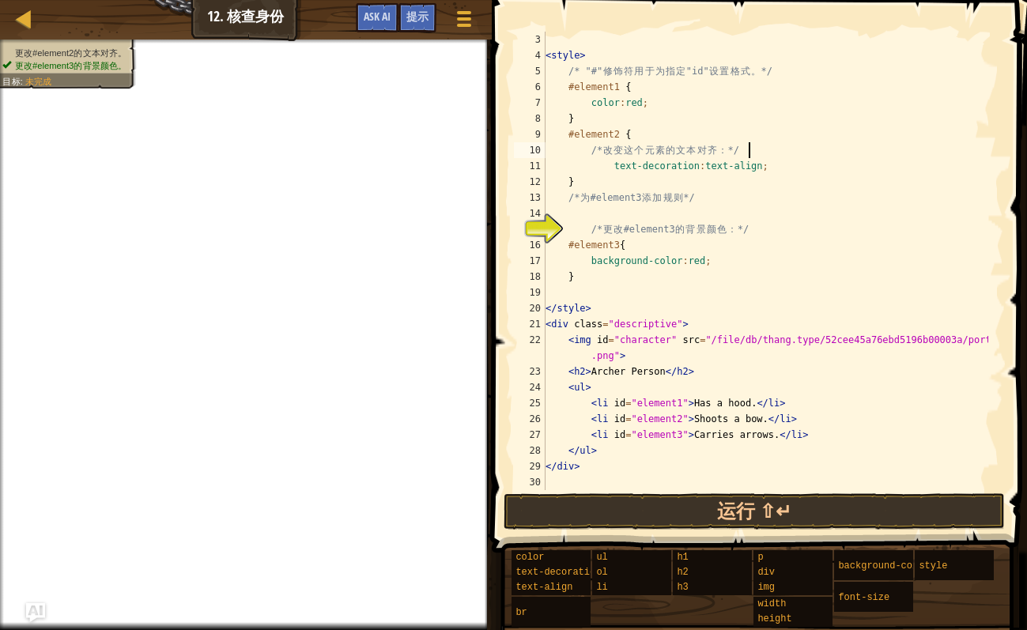
scroll to position [32, 0]
click at [603, 168] on div "< style > /* "#" 修 饰 符 用 于 为 指 定 "id" 设 置 格 式 。 */ #element1 { color : red ; } …" at bounding box center [766, 277] width 446 height 490
click at [607, 168] on div "< style > /* "#" 修 饰 符 用 于 为 指 定 "id" 设 置 格 式 。 */ #element1 { color : red ; } …" at bounding box center [766, 277] width 446 height 490
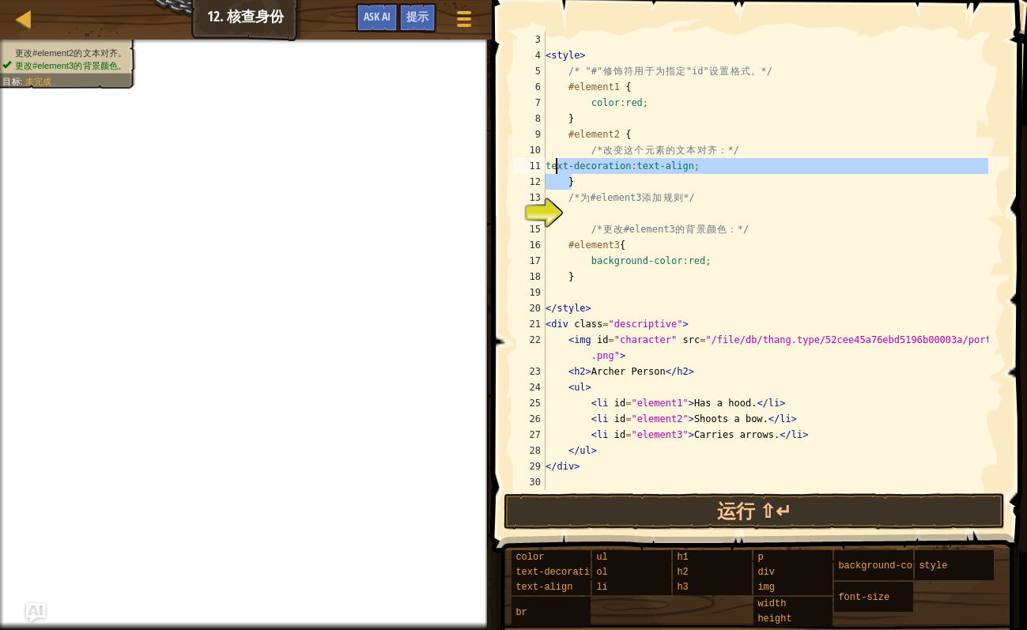
drag, startPoint x: 629, startPoint y: 172, endPoint x: 561, endPoint y: 168, distance: 68.1
click at [560, 166] on div "< style > /* "#" 修 饰 符 用 于 为 指 定 "id" 设 置 格 式 。 */ #element1 { color : red ; } …" at bounding box center [766, 277] width 446 height 490
click at [570, 170] on div "< style > /* "#" 修 饰 符 用 于 为 指 定 "id" 设 置 格 式 。 */ #element1 { color : red ; } …" at bounding box center [766, 261] width 446 height 459
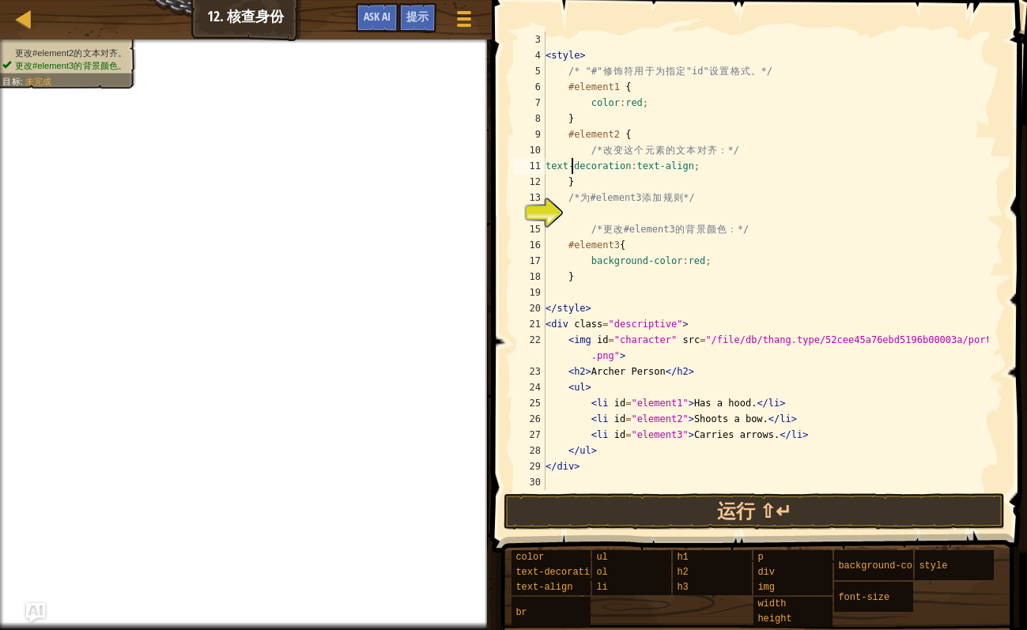
type textarea "text-decoration:text-align;"
drag, startPoint x: 692, startPoint y: 166, endPoint x: 587, endPoint y: 158, distance: 105.5
click at [543, 161] on div "text-decoration:text-align; 3 4 5 6 7 8 9 10 11 12 13 14 15 16 17 18 19 20 21 2…" at bounding box center [757, 261] width 493 height 459
click at [600, 161] on div "< style > /* "#" 修 饰 符 用 于 为 指 定 "id" 设 置 格 式 。 */ #element1 { color : red ; } …" at bounding box center [766, 277] width 446 height 490
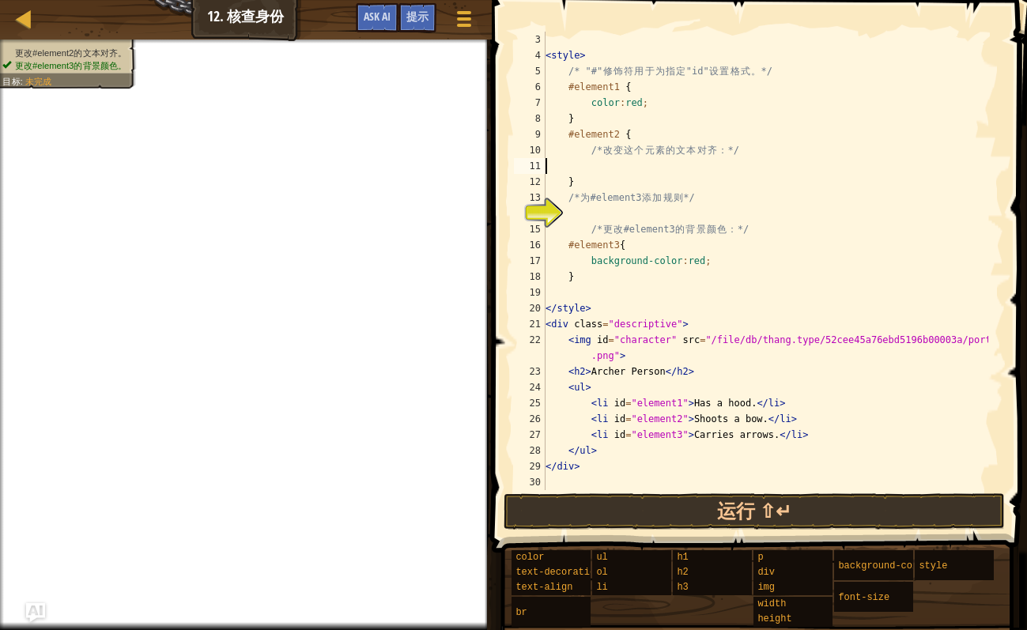
click at [649, 138] on div "< style > /* "#" 修 饰 符 用 于 为 指 定 "id" 设 置 格 式 。 */ #element1 { color : red ; } …" at bounding box center [766, 277] width 446 height 490
type textarea "#element2 {"
drag, startPoint x: 613, startPoint y: 165, endPoint x: 622, endPoint y: 160, distance: 10.6
click at [615, 165] on div "< style > /* "#" 修 饰 符 用 于 为 指 定 "id" 设 置 格 式 。 */ #element1 { color : red ; } …" at bounding box center [766, 277] width 446 height 490
paste textarea "text-decoration:text-align;"
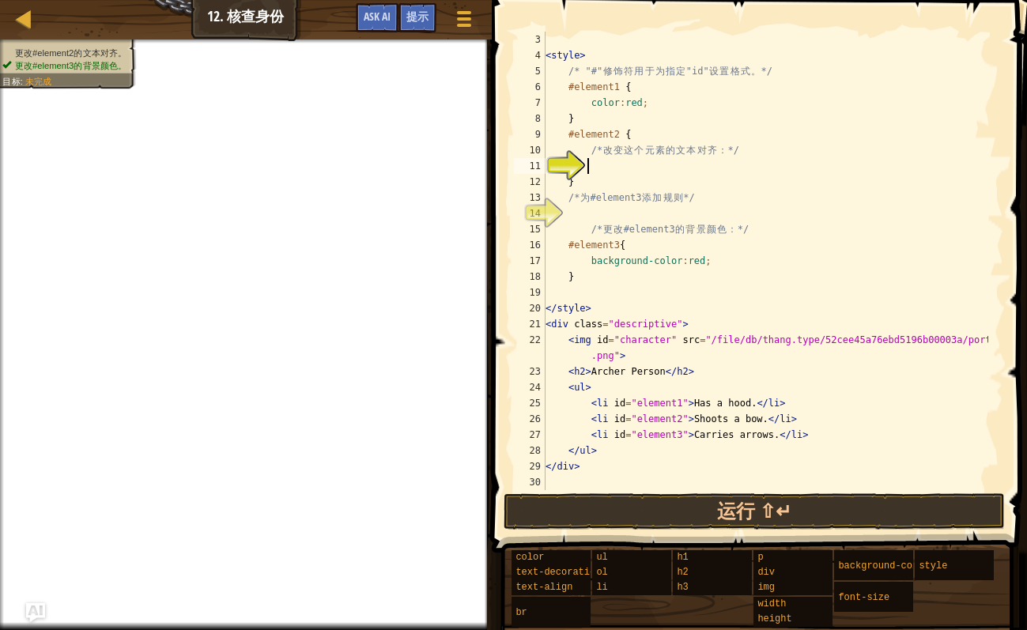
type textarea "text-decoration:text-align;"
click at [605, 217] on div "< style > /* "#" 修 饰 符 用 于 为 指 定 "id" 设 置 格 式 。 */ #element1 { color : red ; } …" at bounding box center [766, 277] width 446 height 490
drag, startPoint x: 417, startPoint y: 21, endPoint x: 413, endPoint y: 30, distance: 10.3
click at [417, 21] on span "提示" at bounding box center [418, 16] width 22 height 15
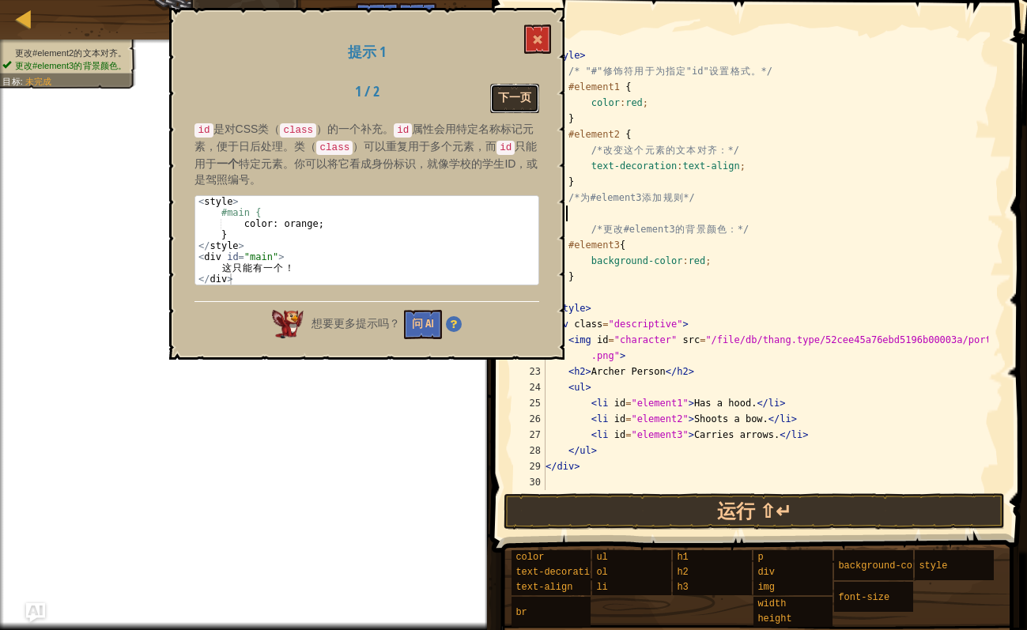
click at [518, 96] on button "下一页" at bounding box center [514, 98] width 49 height 29
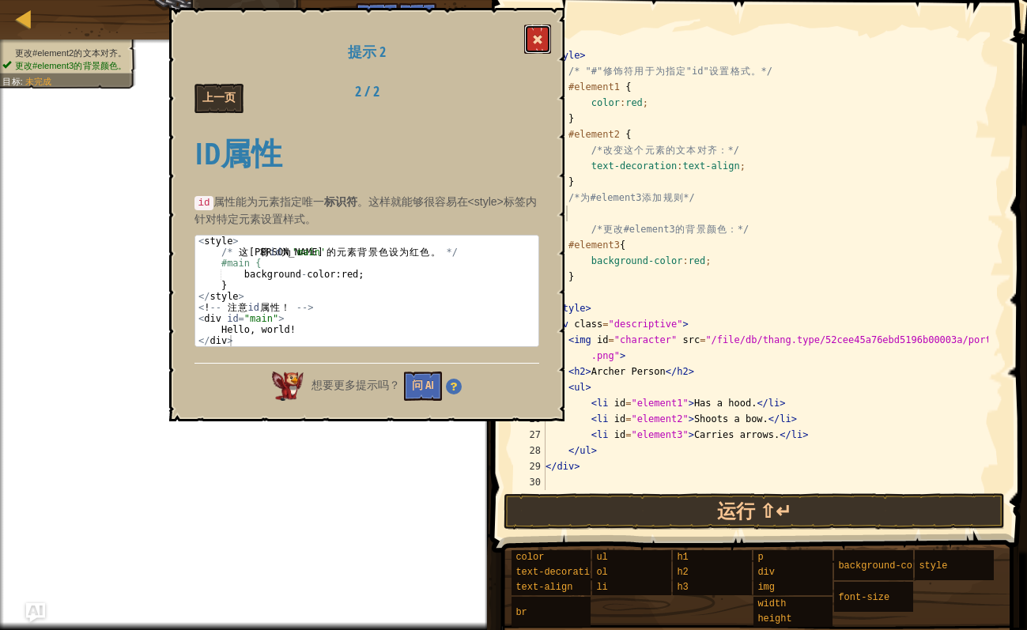
click at [542, 35] on span at bounding box center [537, 39] width 11 height 11
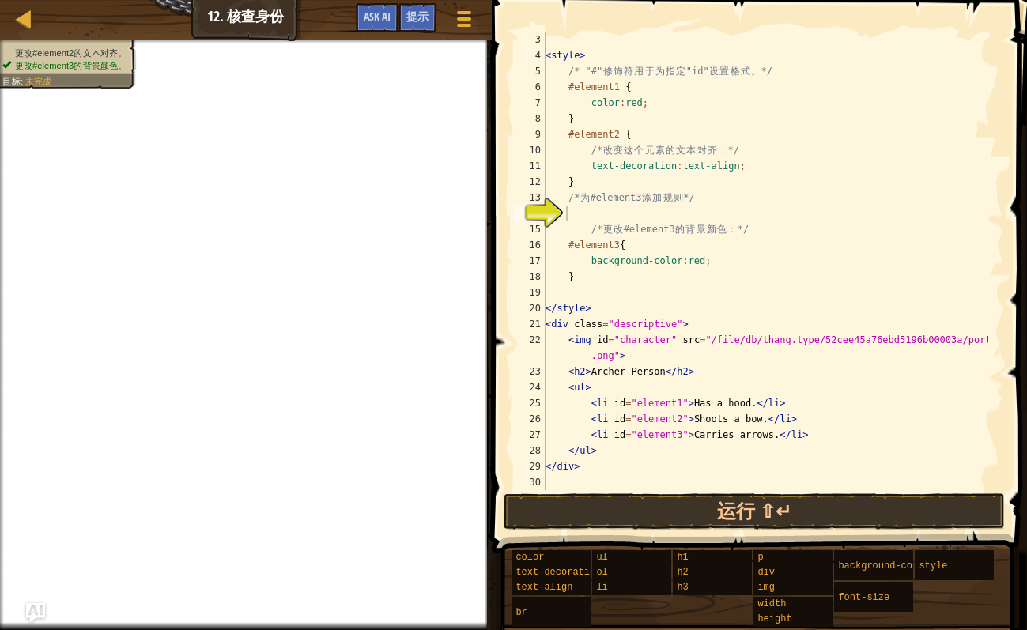
type textarea "#element3{"
drag, startPoint x: 605, startPoint y: 242, endPoint x: 563, endPoint y: 250, distance: 42.7
click at [562, 250] on div "< style > /* "#" 修 饰 符 用 于 为 指 定 "id" 设 置 格 式 。 */ #element1 { color : red ; } …" at bounding box center [766, 277] width 446 height 490
click at [565, 252] on div "< style > /* "#" 修 饰 符 用 于 为 指 定 "id" 设 置 格 式 。 */ #element1 { color : red ; } …" at bounding box center [766, 261] width 446 height 459
drag, startPoint x: 633, startPoint y: 247, endPoint x: 580, endPoint y: 248, distance: 53.0
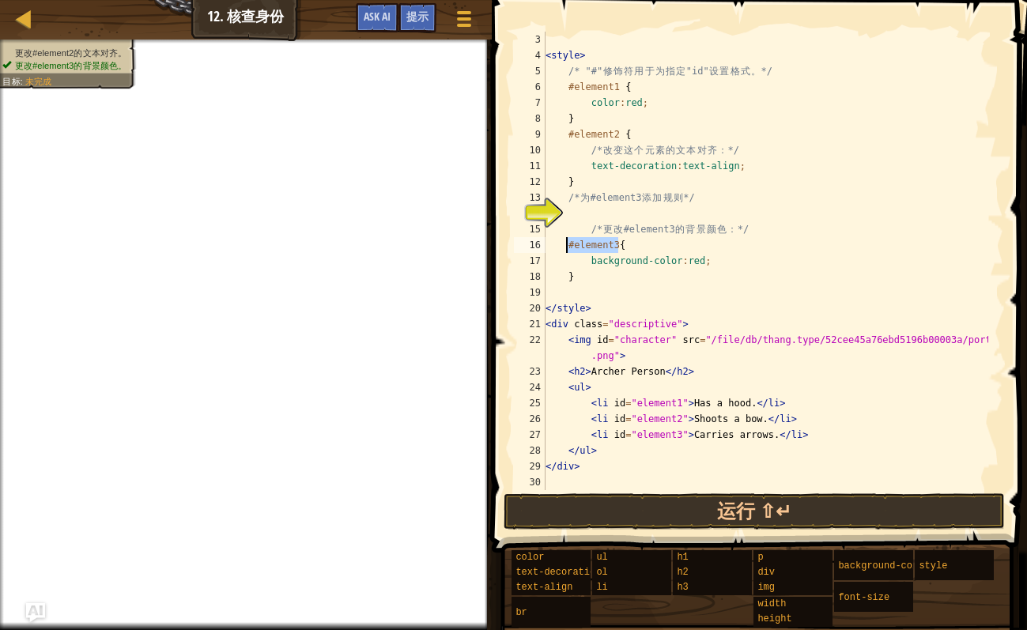
click at [567, 249] on div "< style > /* "#" 修 饰 符 用 于 为 指 定 "id" 设 置 格 式 。 */ #element1 { color : red ; } …" at bounding box center [766, 277] width 446 height 490
click at [579, 216] on div "< style > /* "#" 修 饰 符 用 于 为 指 定 "id" 设 置 格 式 。 */ #element1 { color : red ; } …" at bounding box center [766, 277] width 446 height 490
paste textarea "#element3{"
type textarea "#element3{"
click at [603, 245] on div "< style > /* "#" 修 饰 符 用 于 为 指 定 "id" 设 置 格 式 。 */ #element1 { color : red ; } …" at bounding box center [766, 277] width 446 height 490
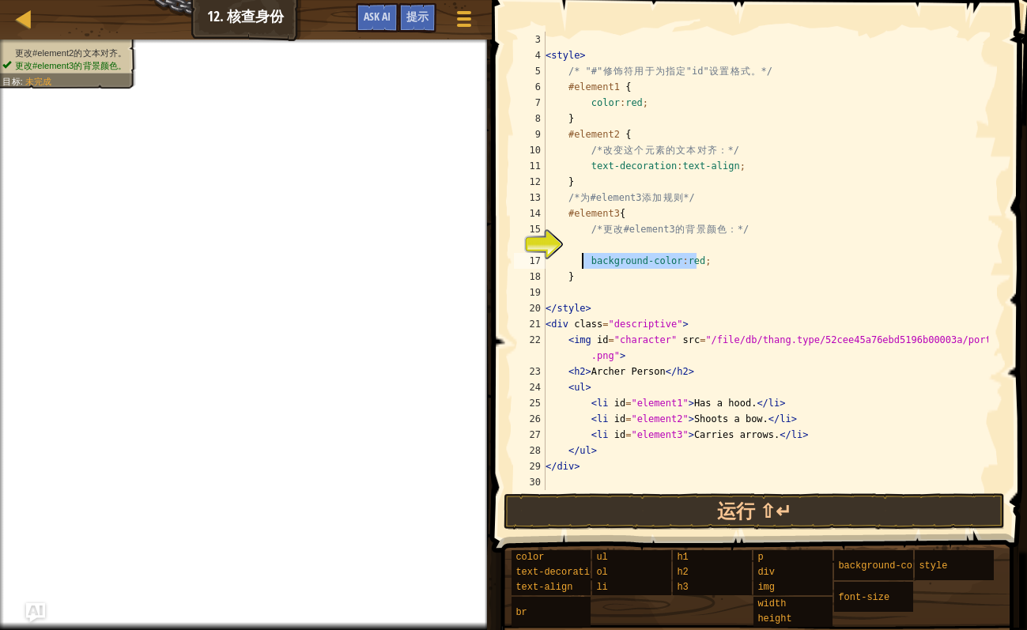
drag, startPoint x: 704, startPoint y: 263, endPoint x: 587, endPoint y: 259, distance: 117.1
click at [581, 263] on div "< style > /* "#" 修 饰 符 用 于 为 指 定 "id" 设 置 格 式 。 */ #element1 { color : red ; } …" at bounding box center [766, 277] width 446 height 490
type textarea "background-color:red;"
click at [589, 244] on div "< style > /* "#" 修 饰 符 用 于 为 指 定 "id" 设 置 格 式 。 */ #element1 { color : red ; } …" at bounding box center [766, 277] width 446 height 490
paste textarea "background-color:red;"
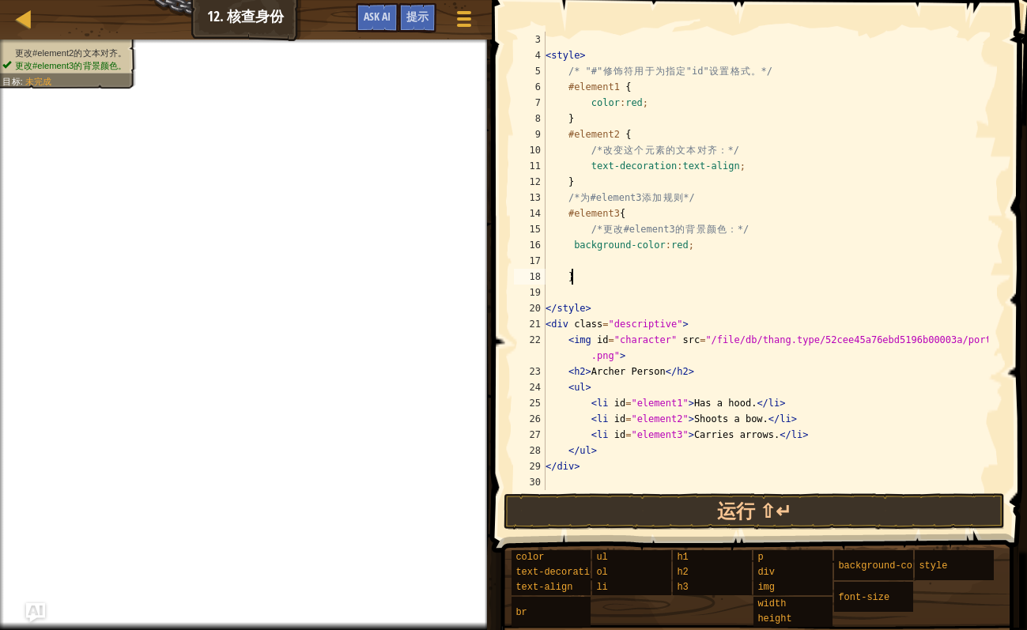
drag, startPoint x: 710, startPoint y: 284, endPoint x: 728, endPoint y: 279, distance: 18.8
click at [711, 284] on div "< style > /* "#" 修 饰 符 用 于 为 指 定 "id" 设 置 格 式 。 */ #element1 { color : red ; } …" at bounding box center [766, 277] width 446 height 490
drag, startPoint x: 721, startPoint y: 169, endPoint x: 588, endPoint y: 171, distance: 132.9
click at [588, 171] on div "< style > /* "#" 修 饰 符 用 于 为 指 定 "id" 设 置 格 式 。 */ #element1 { color : red ; } …" at bounding box center [766, 277] width 446 height 490
type textarea "text-decoration:text-align;"
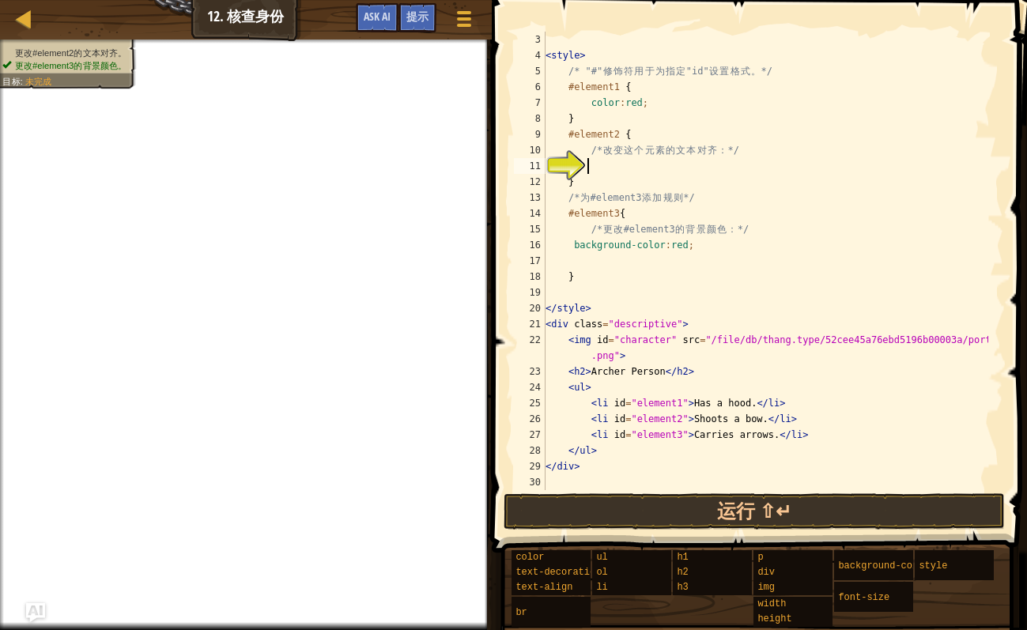
click at [772, 178] on div "< style > /* "#" 修 饰 符 用 于 为 指 定 "id" 设 置 格 式 。 */ #element1 { color : red ; } …" at bounding box center [766, 277] width 446 height 490
type textarea "}"
drag, startPoint x: 610, startPoint y: 163, endPoint x: 656, endPoint y: 159, distance: 46.8
click at [610, 162] on div "< style > /* "#" 修 饰 符 用 于 为 指 定 "id" 设 置 格 式 。 */ #element1 { color : red ; } …" at bounding box center [766, 277] width 446 height 490
paste textarea "text-decoration:text-align;"
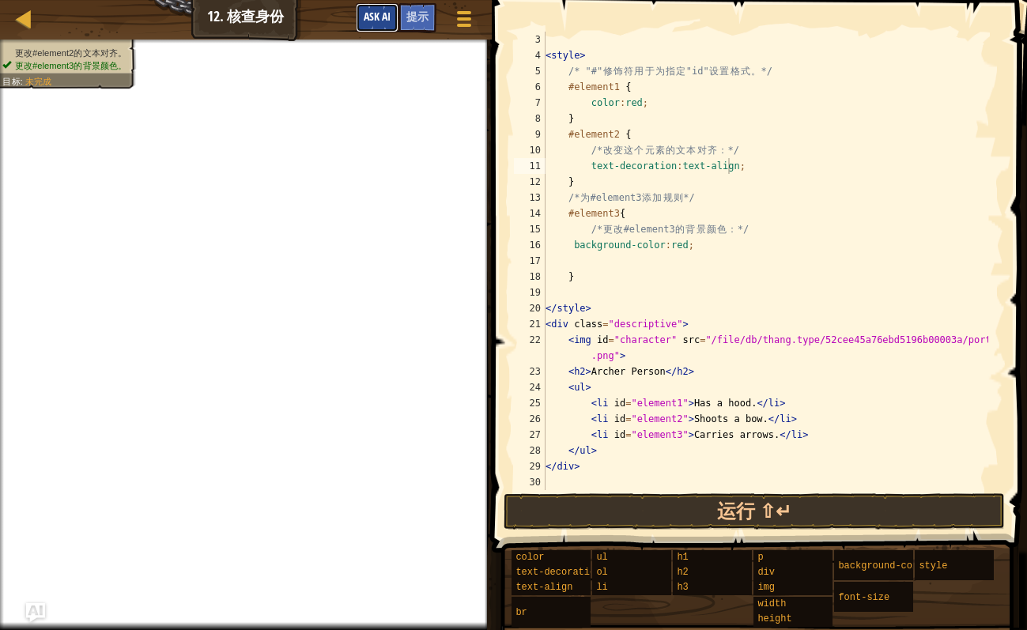
click at [375, 23] on button "Ask AI" at bounding box center [377, 17] width 43 height 29
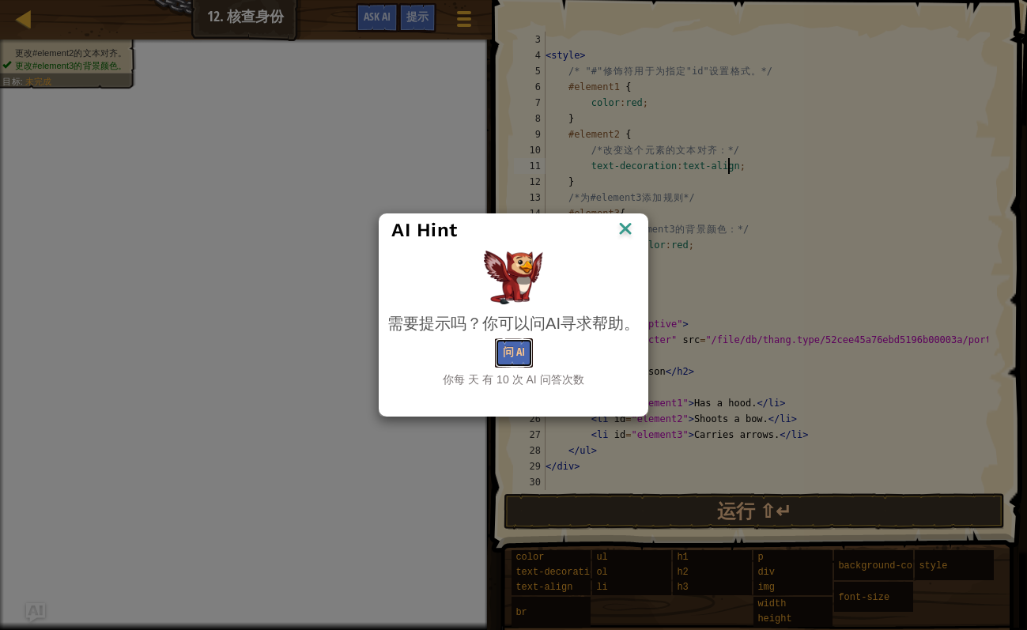
click at [530, 356] on button "问 AI" at bounding box center [514, 353] width 38 height 29
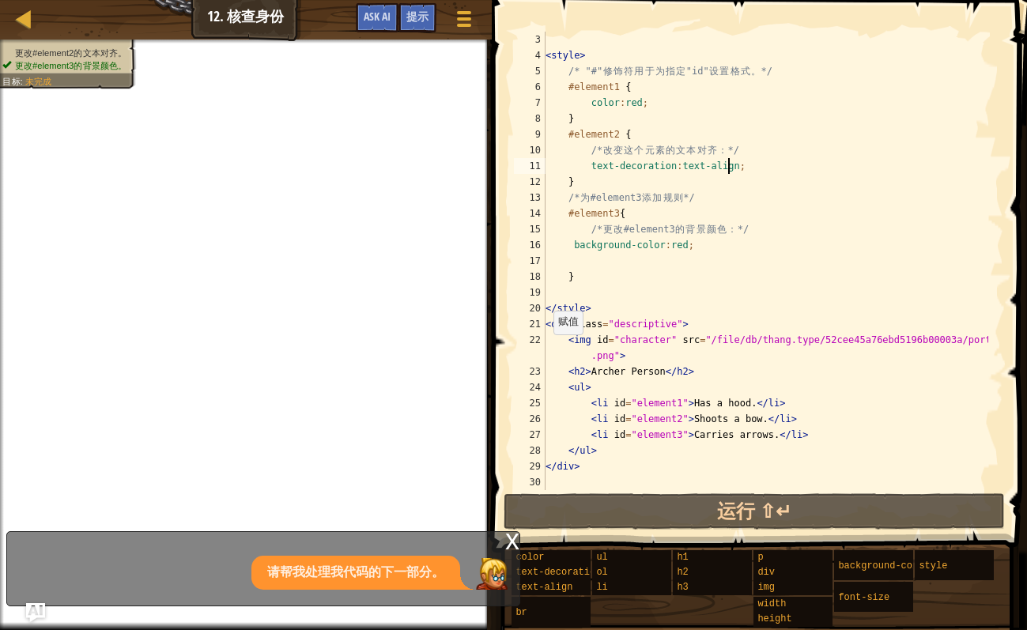
drag, startPoint x: 362, startPoint y: 564, endPoint x: 349, endPoint y: 564, distance: 13.4
click at [361, 504] on p "请帮我处理我代码的下一部分。" at bounding box center [355, 573] width 177 height 18
click at [335, 504] on p "请帮我处理我代码的下一部分。" at bounding box center [355, 573] width 177 height 18
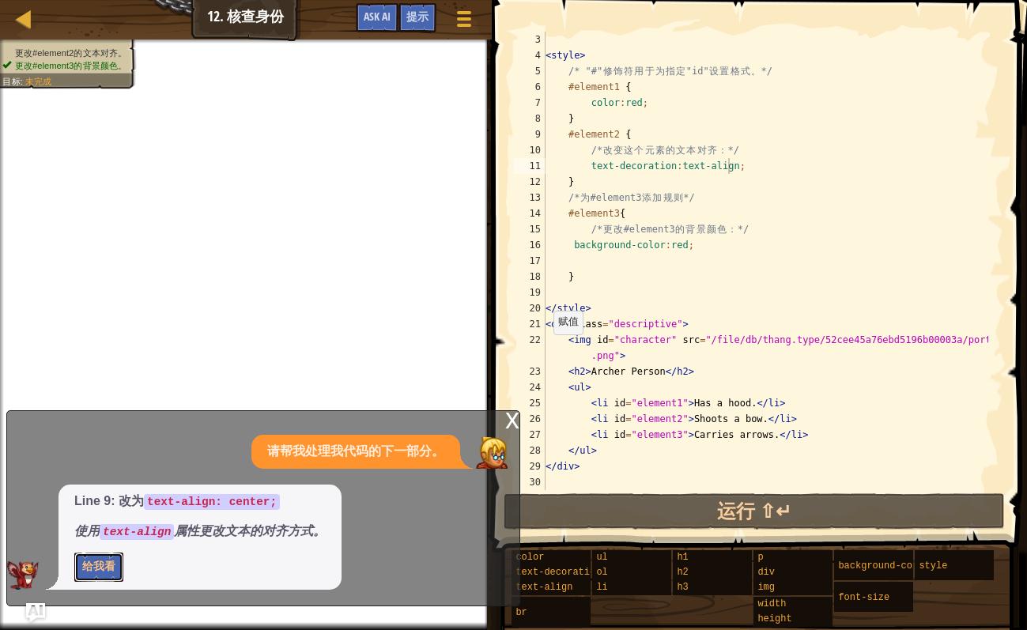
click at [115, 504] on button "给我看" at bounding box center [98, 567] width 49 height 29
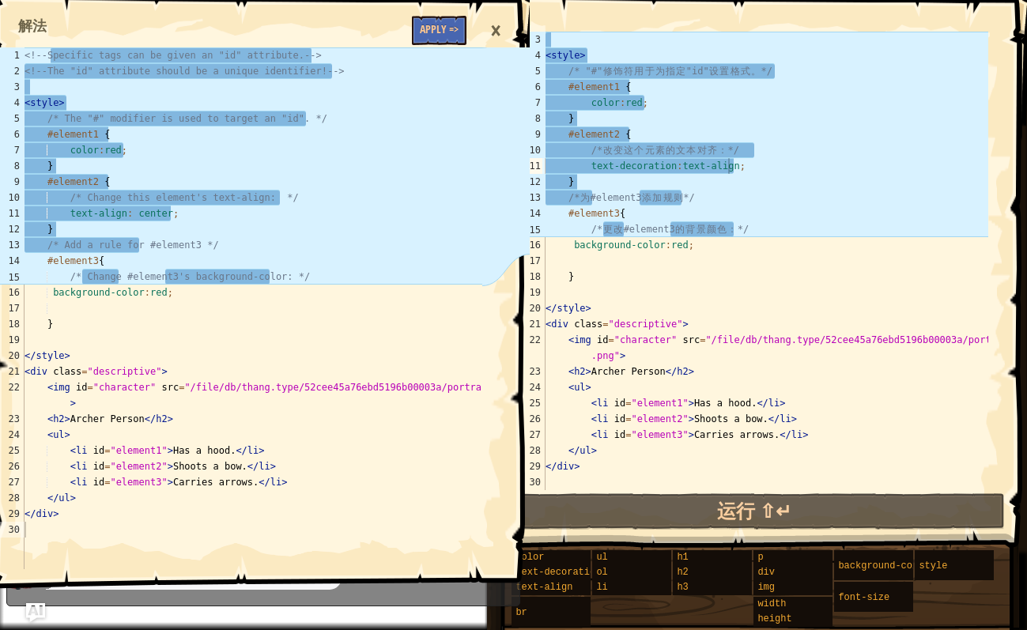
click at [504, 32] on div "×" at bounding box center [495, 31] width 27 height 36
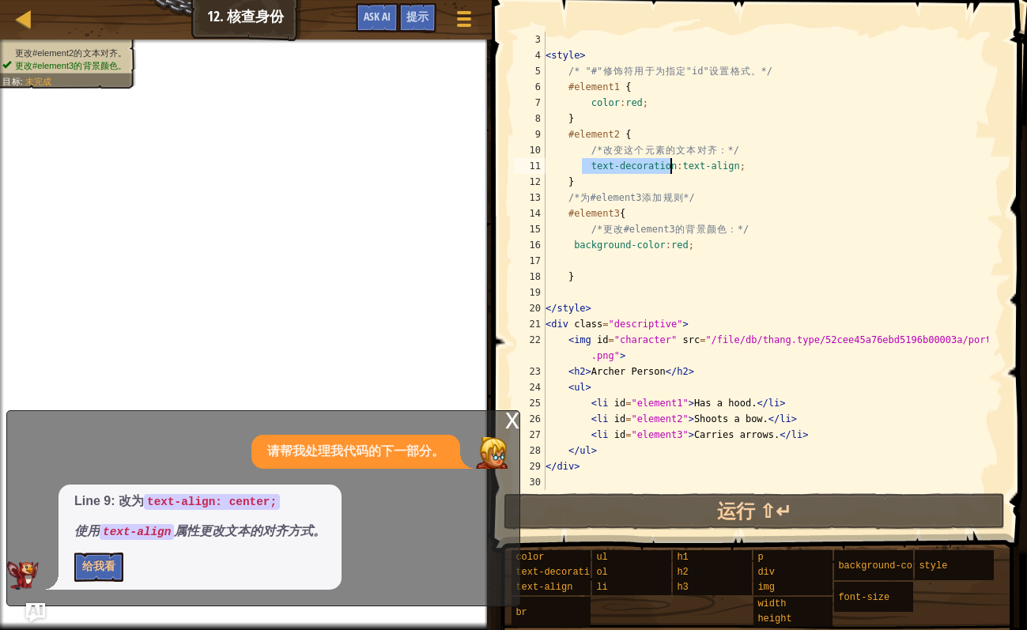
drag, startPoint x: 598, startPoint y: 171, endPoint x: 669, endPoint y: 172, distance: 71.2
click at [669, 172] on div "< style > /* "#" 修 饰 符 用 于 为 指 定 "id" 设 置 格 式 。 */ #element1 { color : red ; } …" at bounding box center [766, 277] width 446 height 490
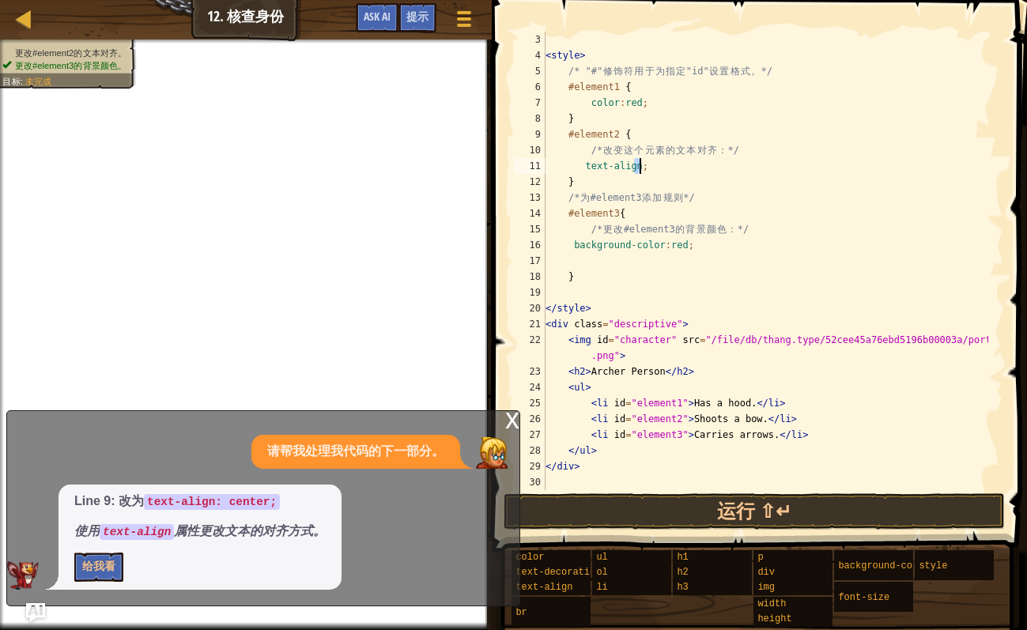
click at [643, 169] on div "< style > /* "#" 修 饰 符 用 于 为 指 定 "id" 设 置 格 式 。 */ #element1 { color : red ; } …" at bounding box center [766, 277] width 446 height 490
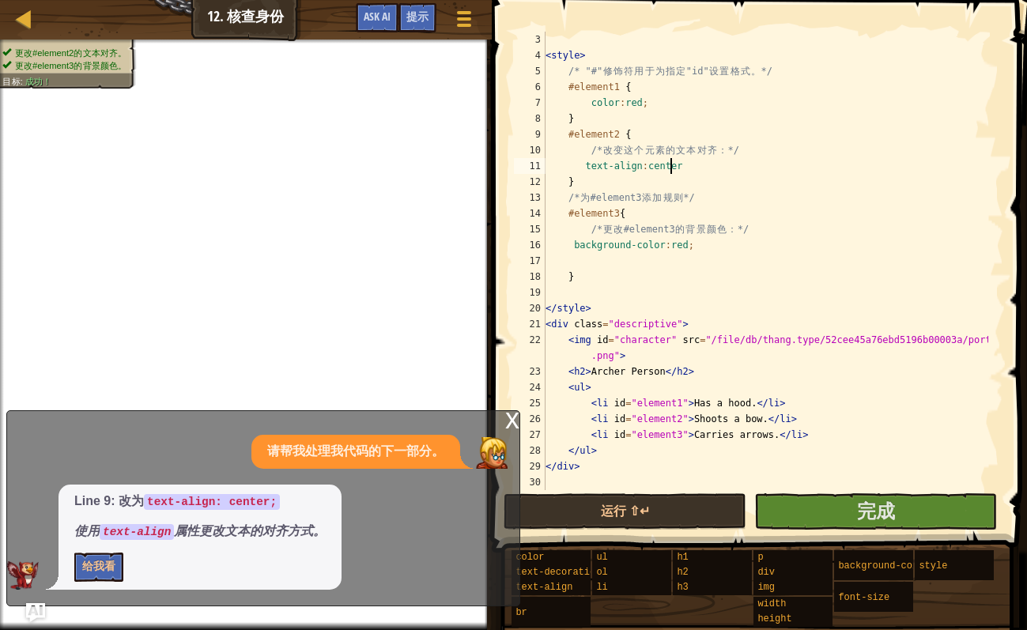
type textarea "text-align:center;"
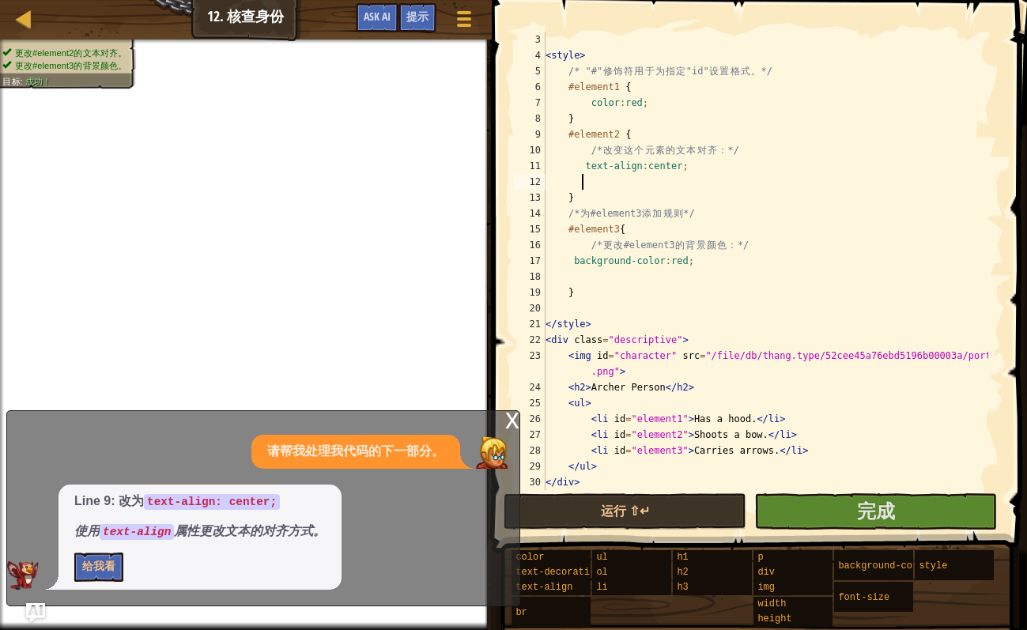
scroll to position [7, 2]
click at [809, 504] on span "完成" at bounding box center [876, 510] width 38 height 25
